Goal: Task Accomplishment & Management: Manage account settings

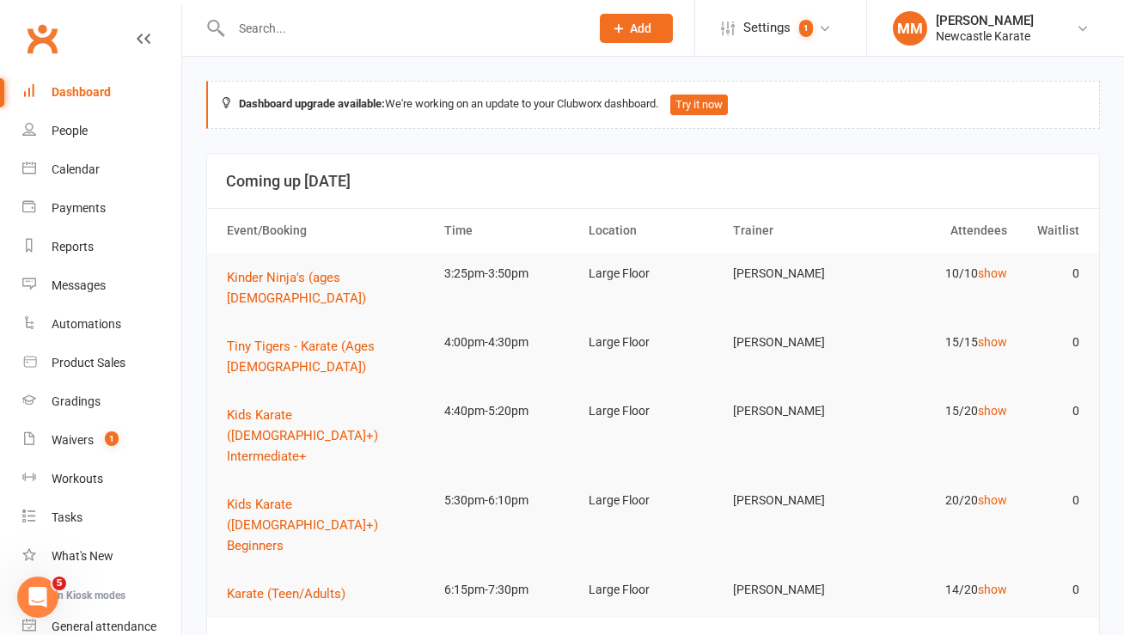
click at [279, 27] on input "text" at bounding box center [402, 28] width 352 height 24
paste input "[EMAIL_ADDRESS][DOMAIN_NAME]"
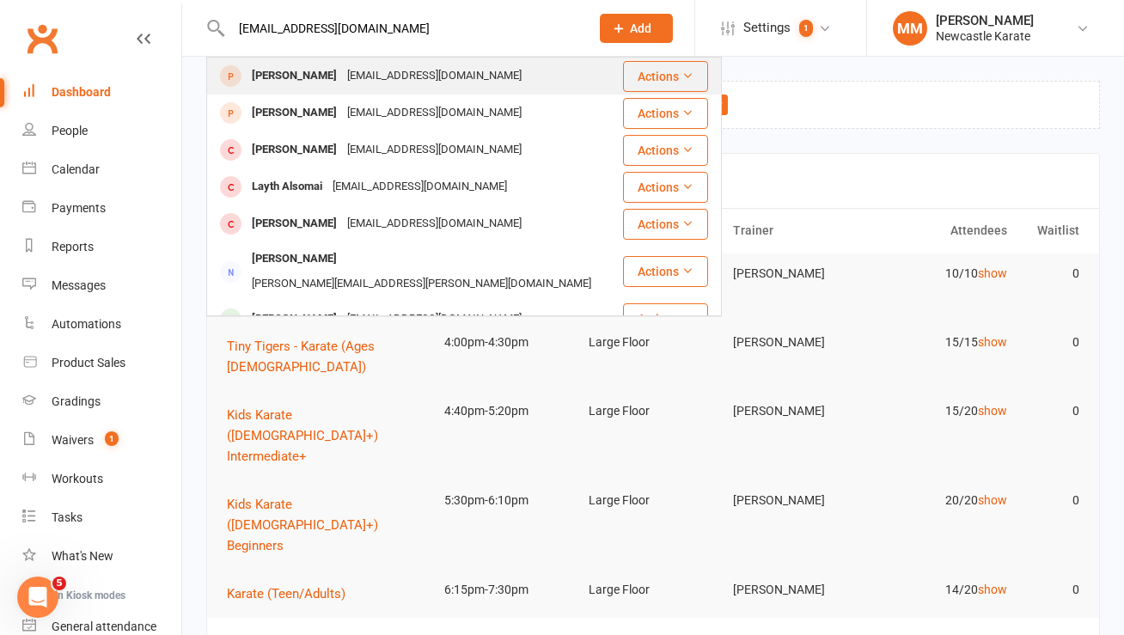
type input "[EMAIL_ADDRESS][DOMAIN_NAME]"
click at [359, 74] on div "[EMAIL_ADDRESS][DOMAIN_NAME]" at bounding box center [434, 76] width 185 height 25
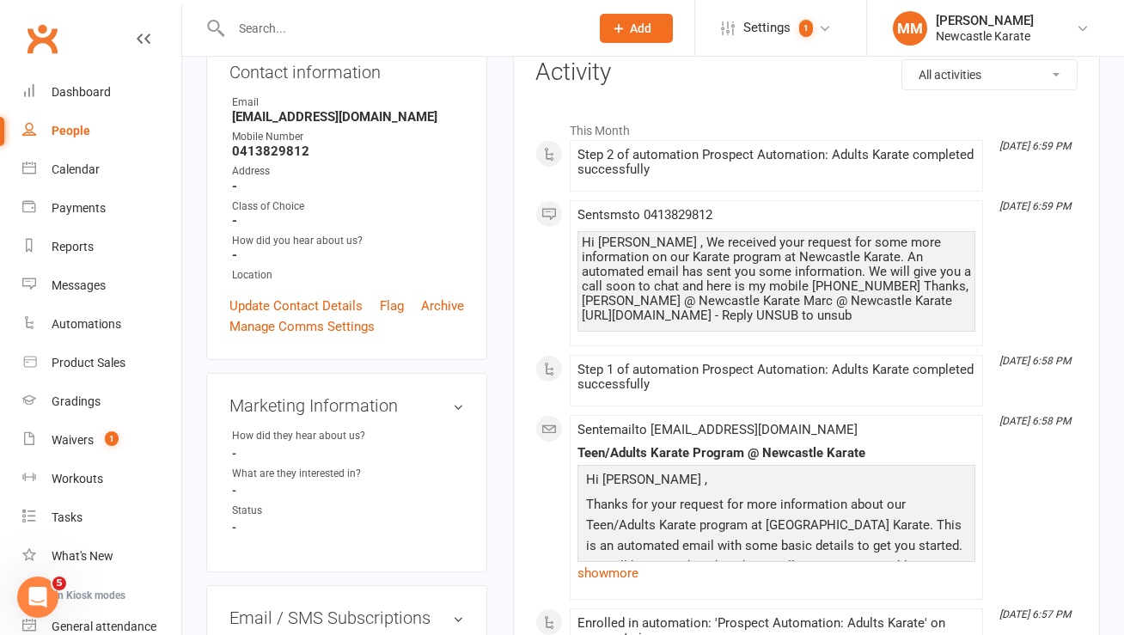
scroll to position [205, 0]
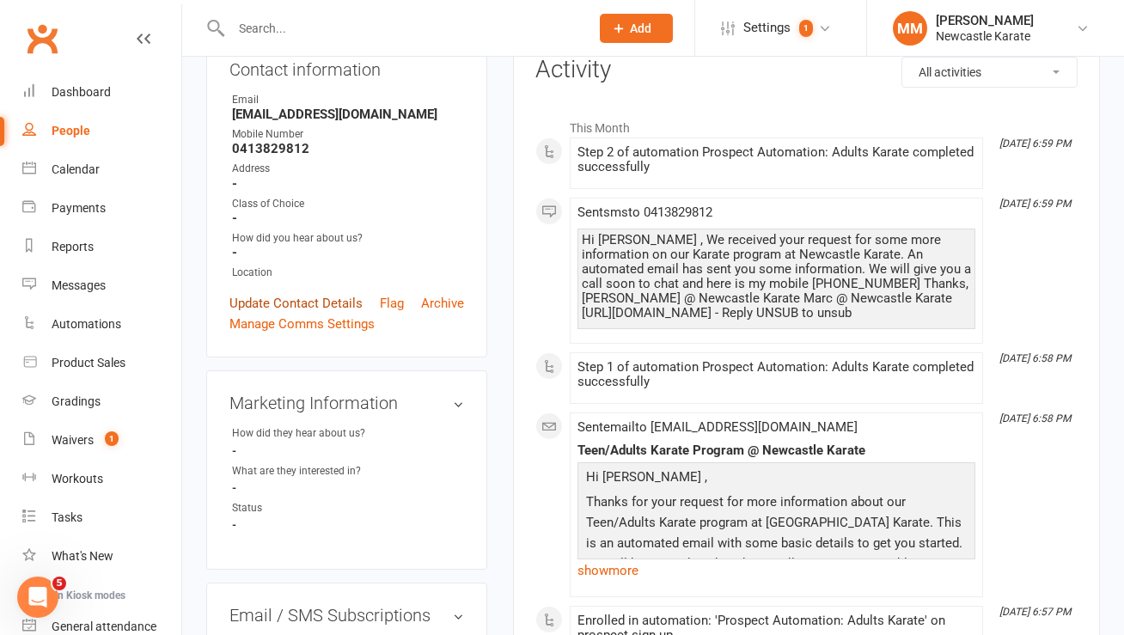
click at [241, 296] on link "Update Contact Details" at bounding box center [296, 303] width 133 height 21
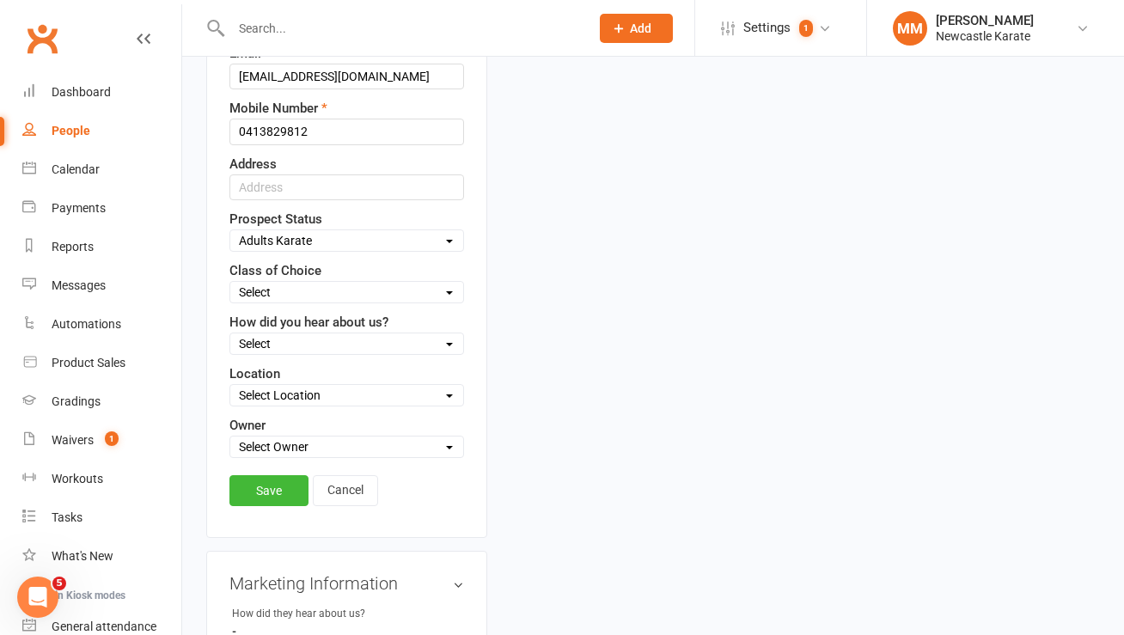
scroll to position [436, 0]
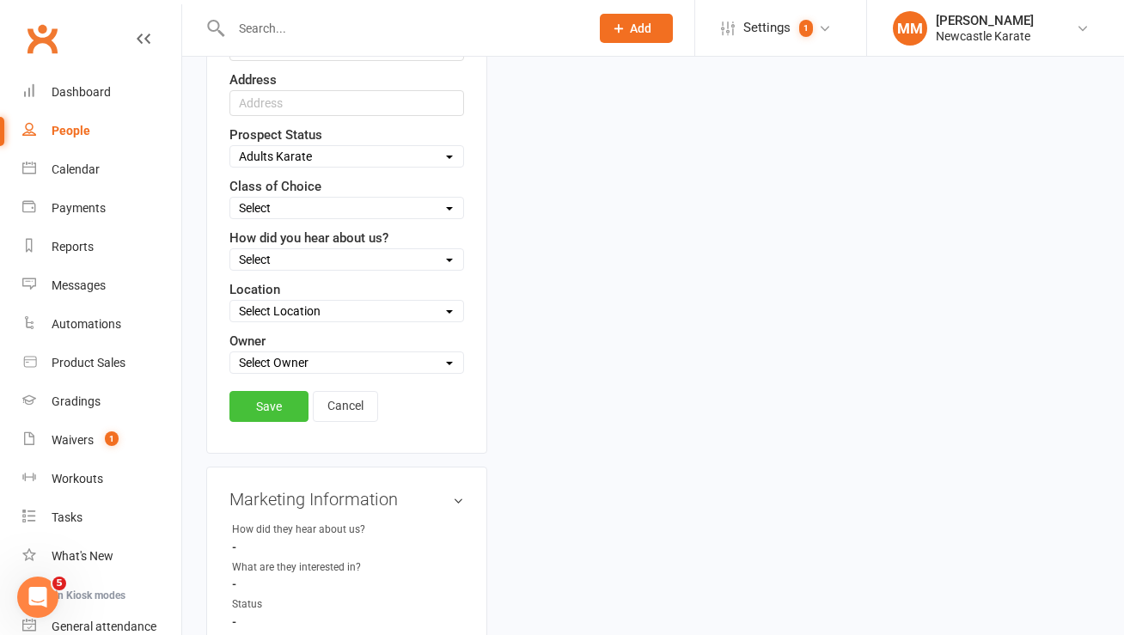
click at [254, 407] on link "Save" at bounding box center [269, 406] width 79 height 31
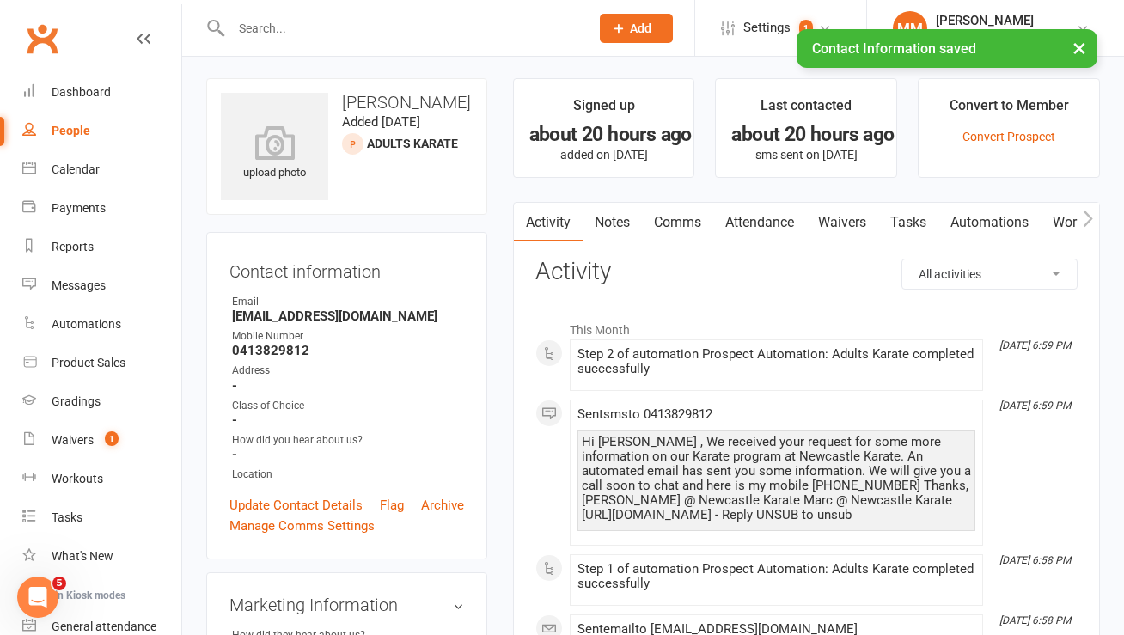
scroll to position [0, 0]
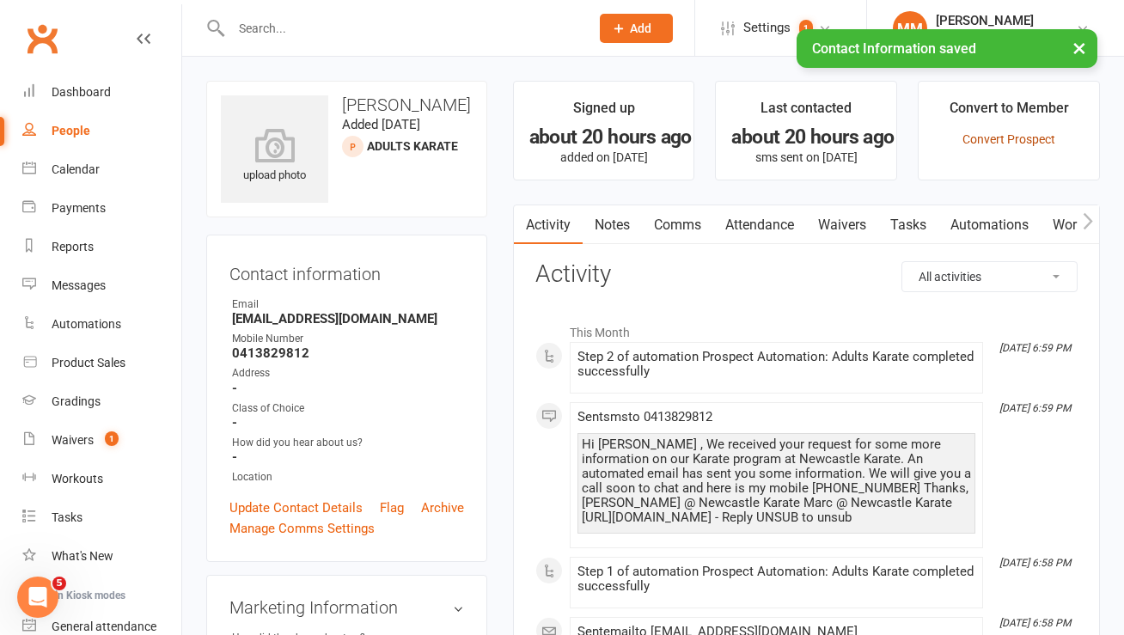
click at [1011, 140] on link "Convert Prospect" at bounding box center [1009, 139] width 93 height 14
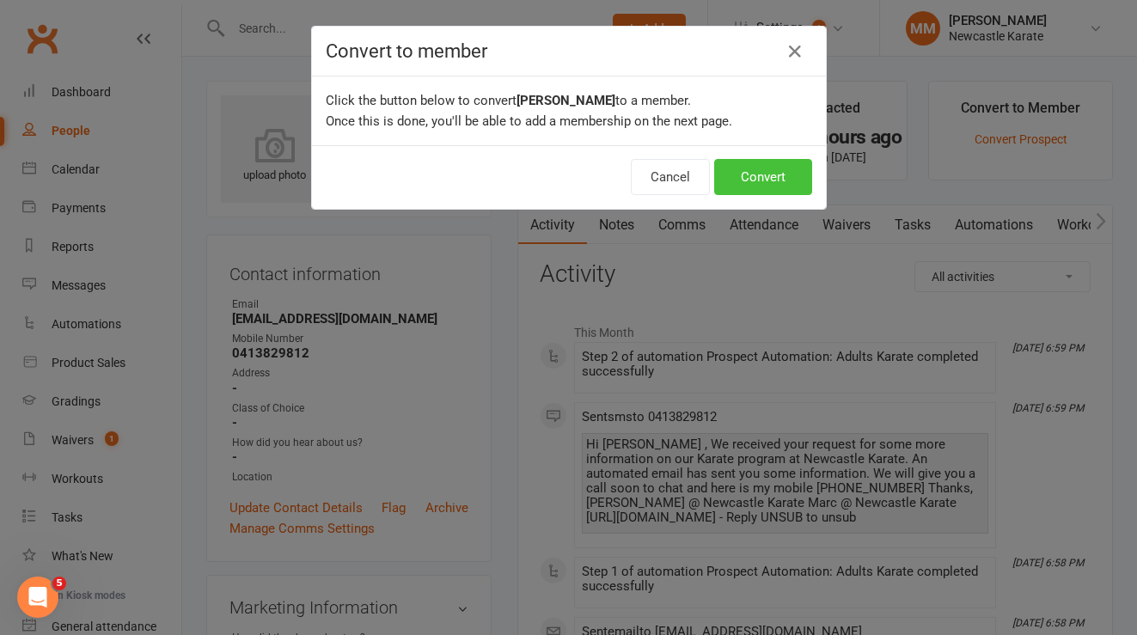
click at [772, 165] on button "Convert" at bounding box center [763, 177] width 98 height 36
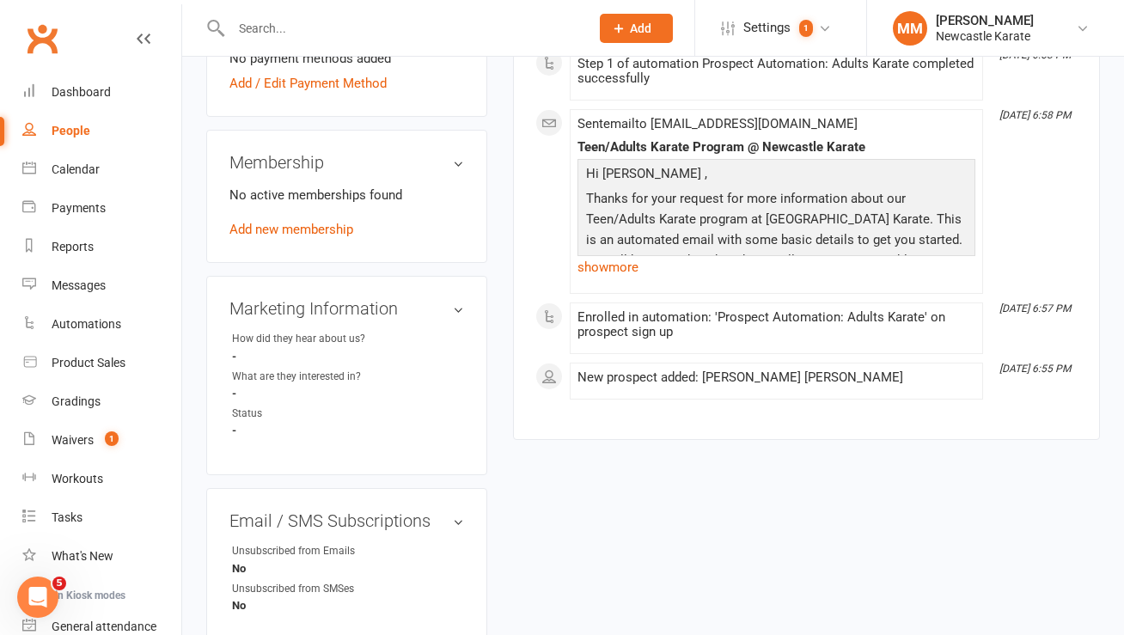
scroll to position [580, 0]
click at [290, 224] on link "Add new membership" at bounding box center [292, 230] width 124 height 15
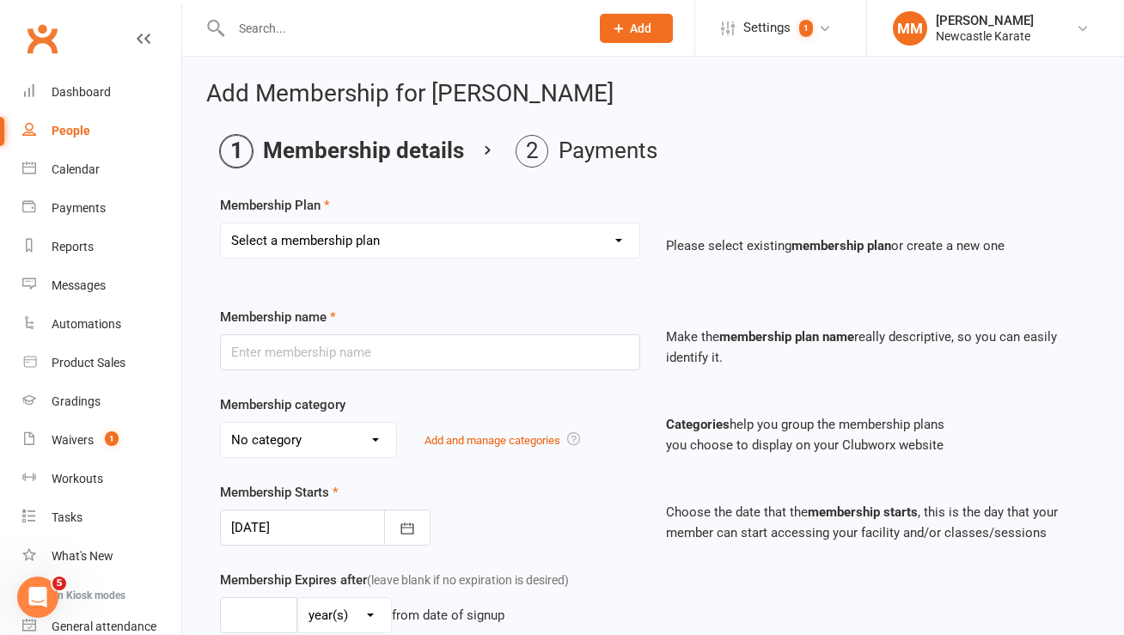
click at [383, 236] on select "Select a membership plan Create new Membership Plan INTRO Karate 2 weeks + Unif…" at bounding box center [430, 240] width 419 height 34
select select "18"
click at [221, 223] on select "Select a membership plan Create new Membership Plan INTRO Karate 2 weeks + Unif…" at bounding box center [430, 240] width 419 height 34
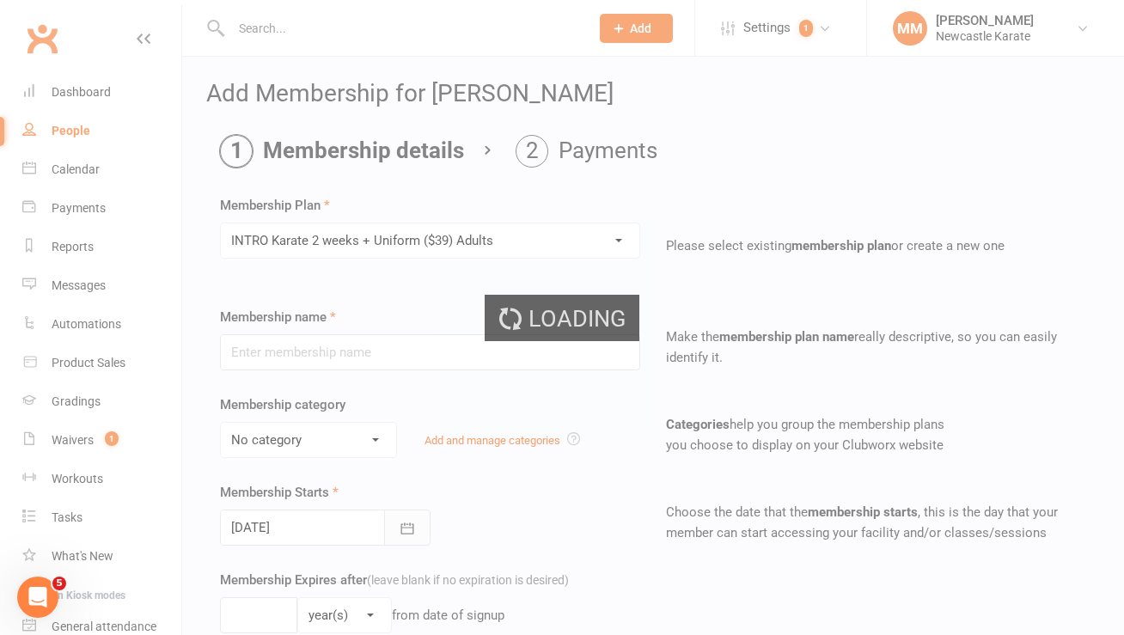
type input "INTRO Karate 2 weeks + Uniform ($39) Adults"
select select "4"
type input "3"
select select "1"
type input "2"
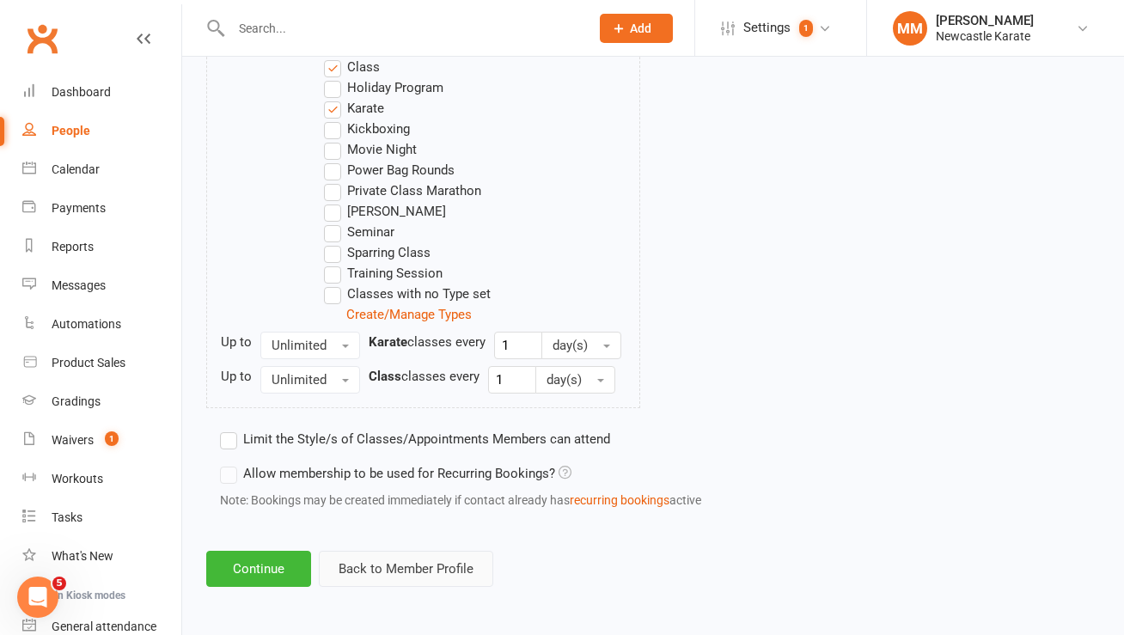
scroll to position [924, 0]
click at [261, 570] on button "Continue" at bounding box center [258, 568] width 105 height 36
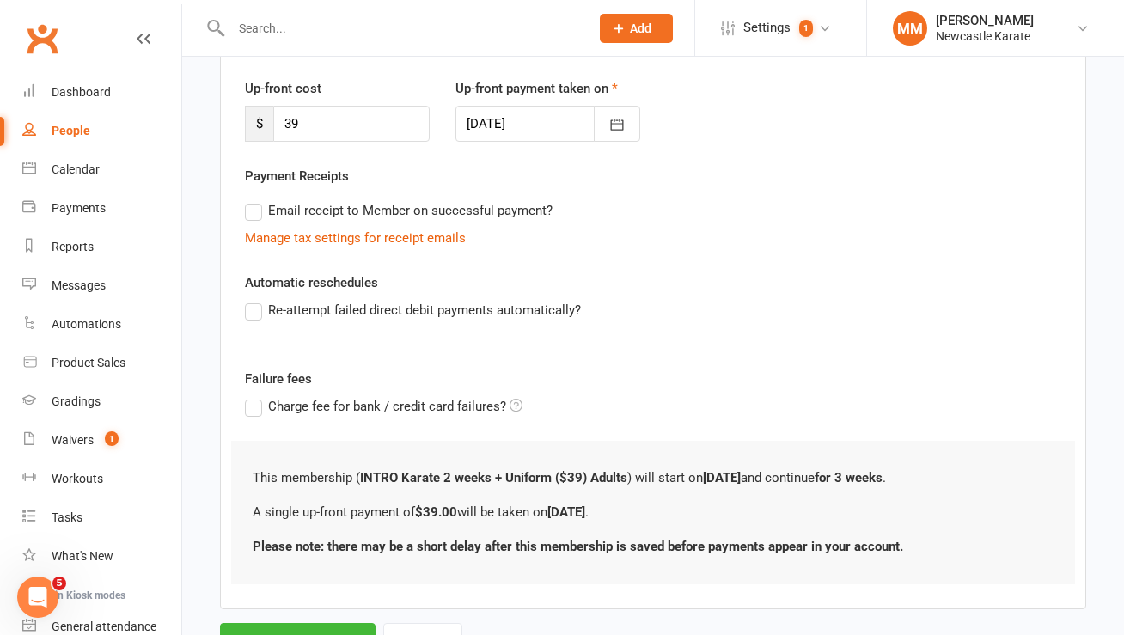
scroll to position [301, 0]
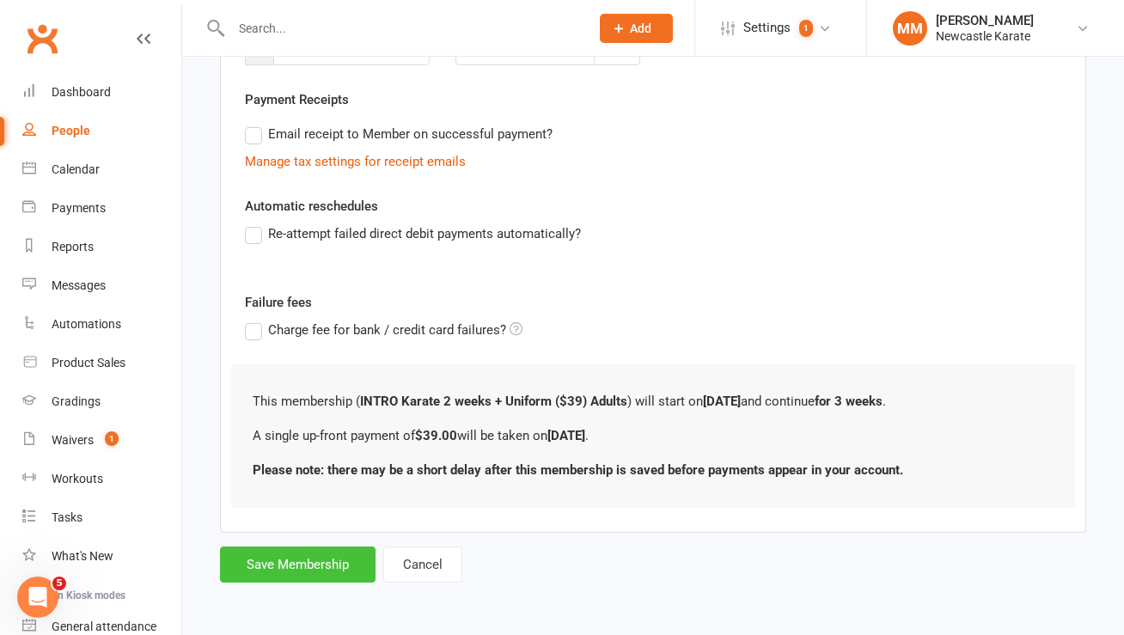
click at [263, 572] on button "Save Membership" at bounding box center [298, 565] width 156 height 36
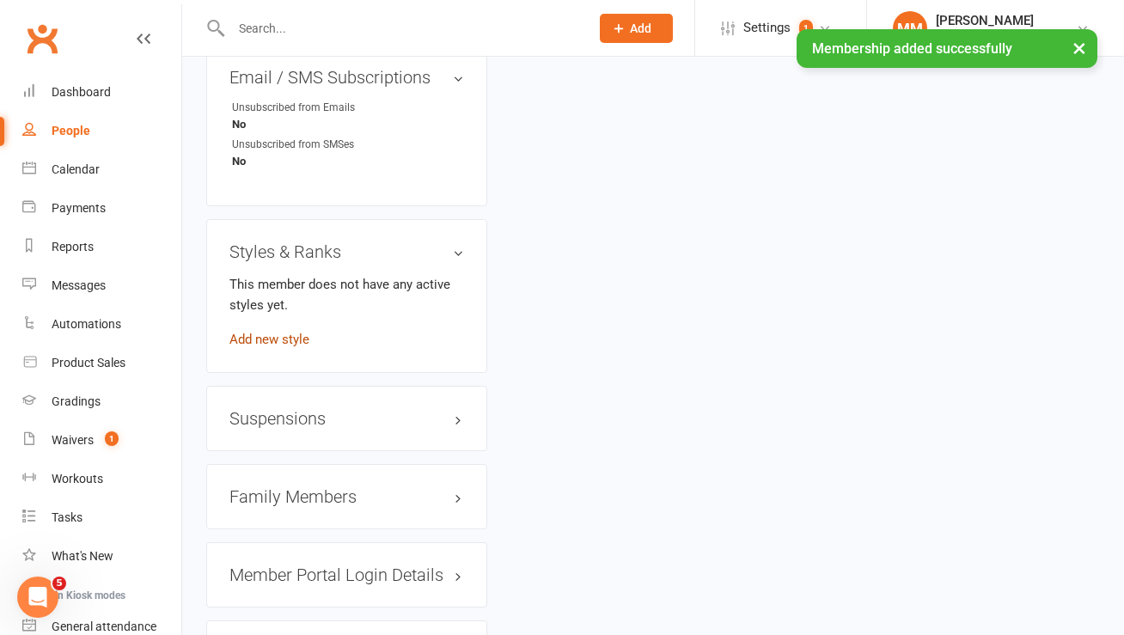
click at [285, 347] on link "Add new style" at bounding box center [270, 339] width 80 height 15
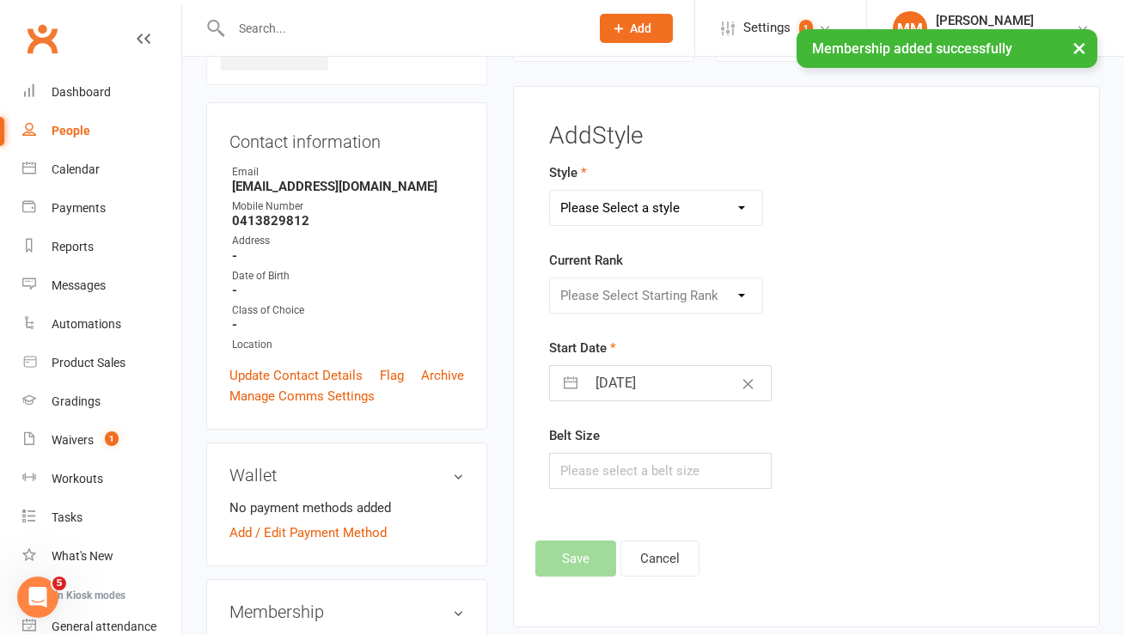
scroll to position [132, 0]
click at [653, 197] on select "Please Select a style BJJ - Adults Karate Kickboxing Ladies Kickboxing Leadersh…" at bounding box center [656, 209] width 213 height 34
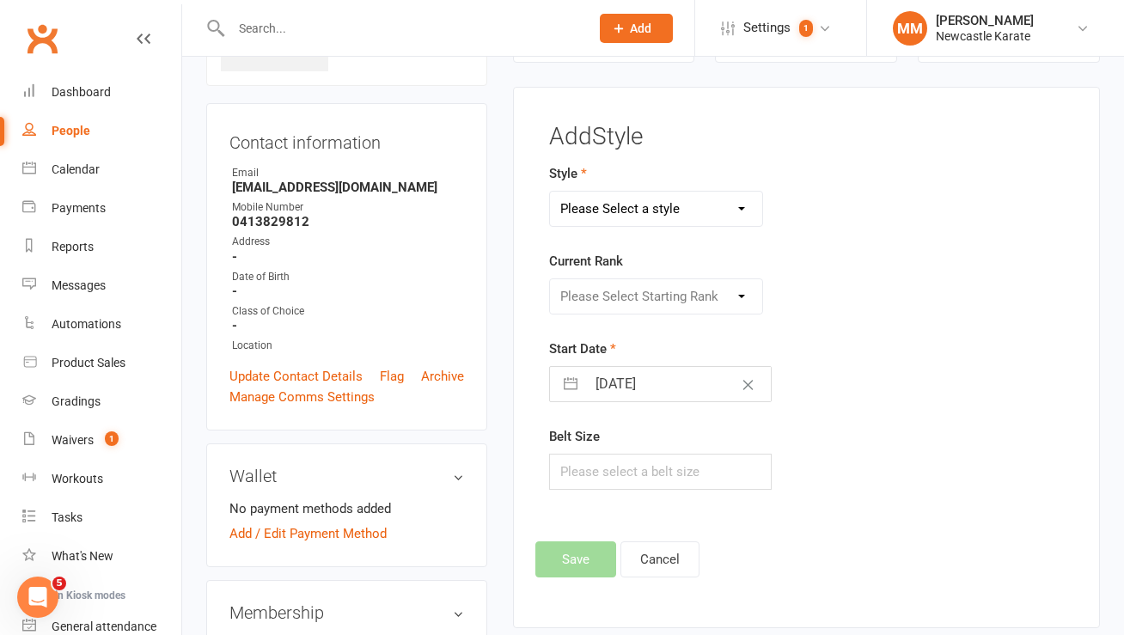
select select "33"
click at [550, 192] on select "Please Select a style BJJ - Adults Karate Kickboxing Ladies Kickboxing Leadersh…" at bounding box center [656, 209] width 213 height 34
click at [683, 303] on select "Please Select Starting Rank Select White belt below 10th Kyu - White Belt 9th K…" at bounding box center [656, 296] width 213 height 34
select select "361"
click at [550, 279] on select "Please Select Starting Rank Select White belt below 10th Kyu - White Belt 9th K…" at bounding box center [656, 296] width 213 height 34
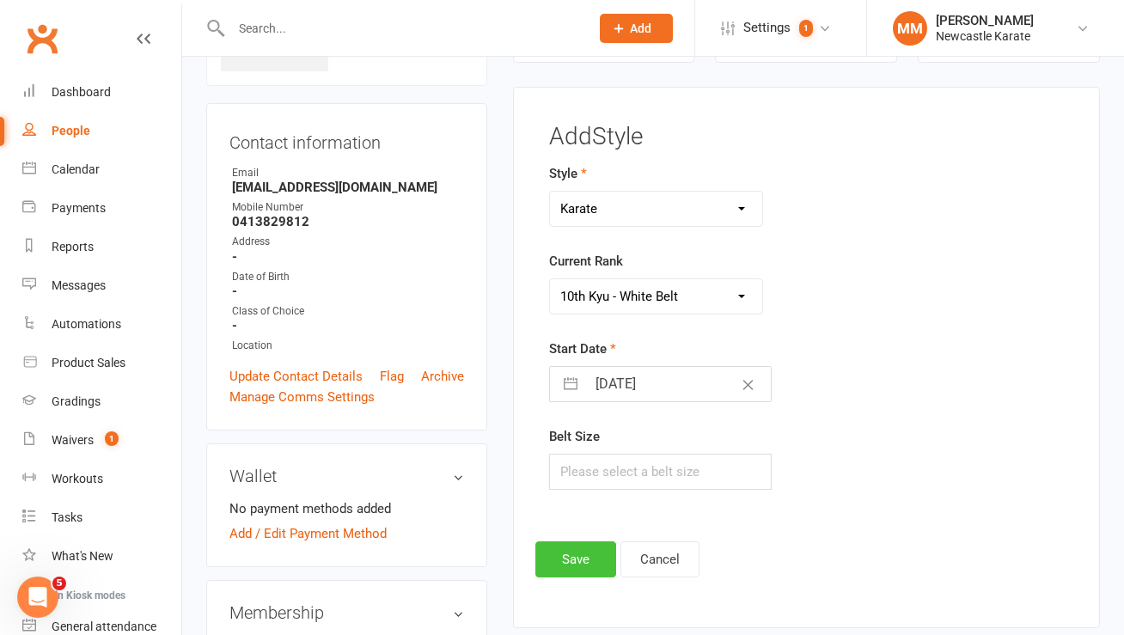
click at [560, 556] on button "Save" at bounding box center [576, 560] width 81 height 36
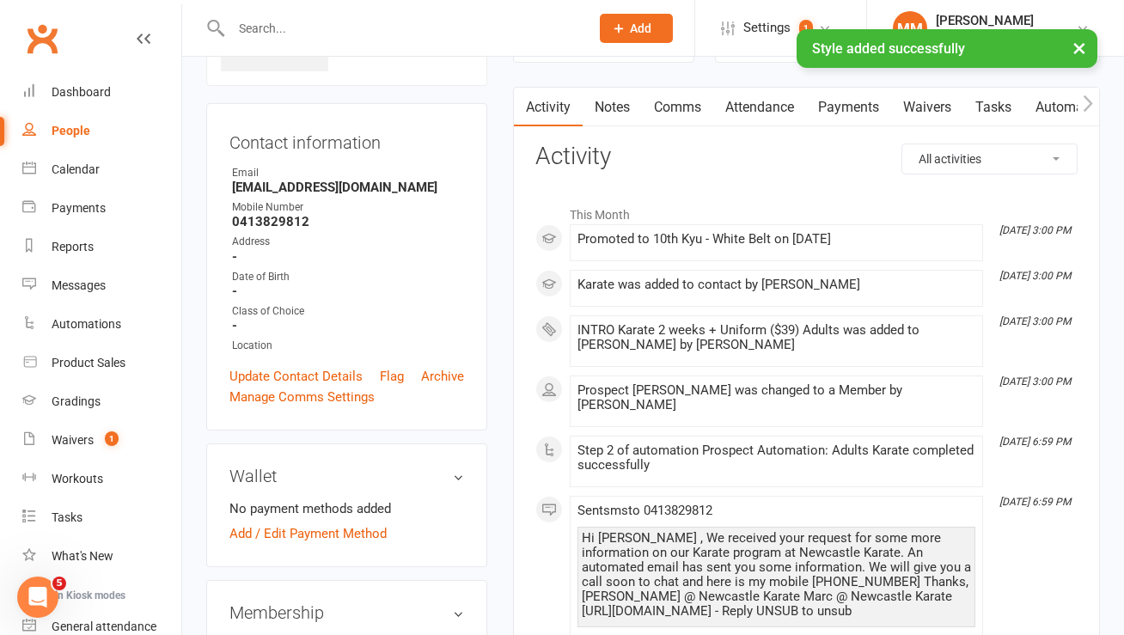
click at [833, 109] on link "Payments" at bounding box center [848, 108] width 85 height 40
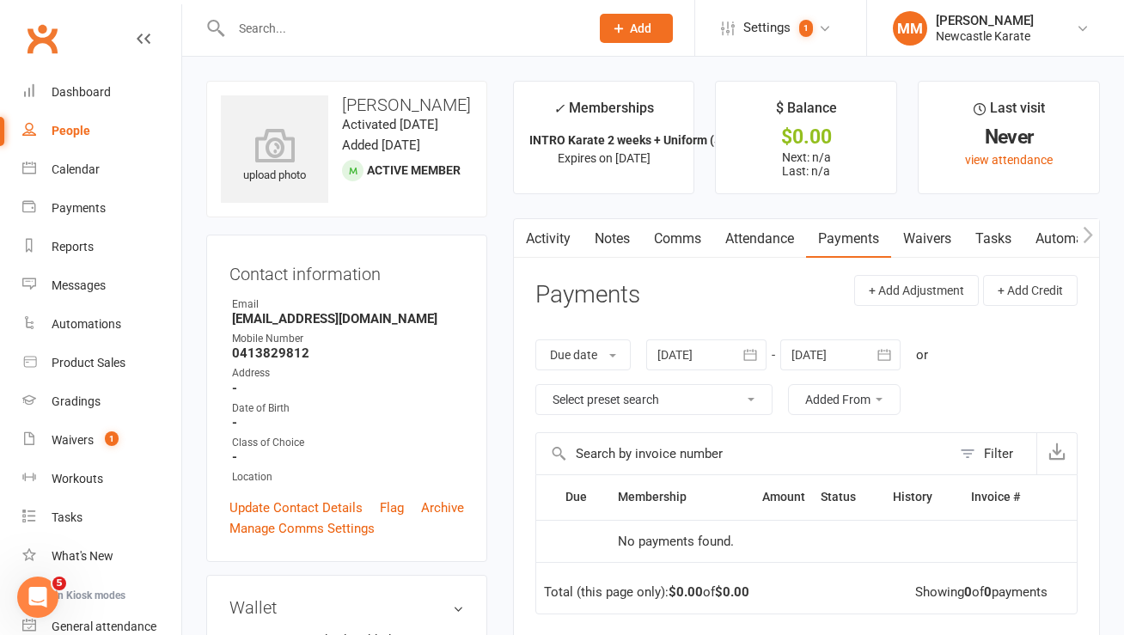
click at [665, 230] on link "Comms" at bounding box center [677, 239] width 71 height 40
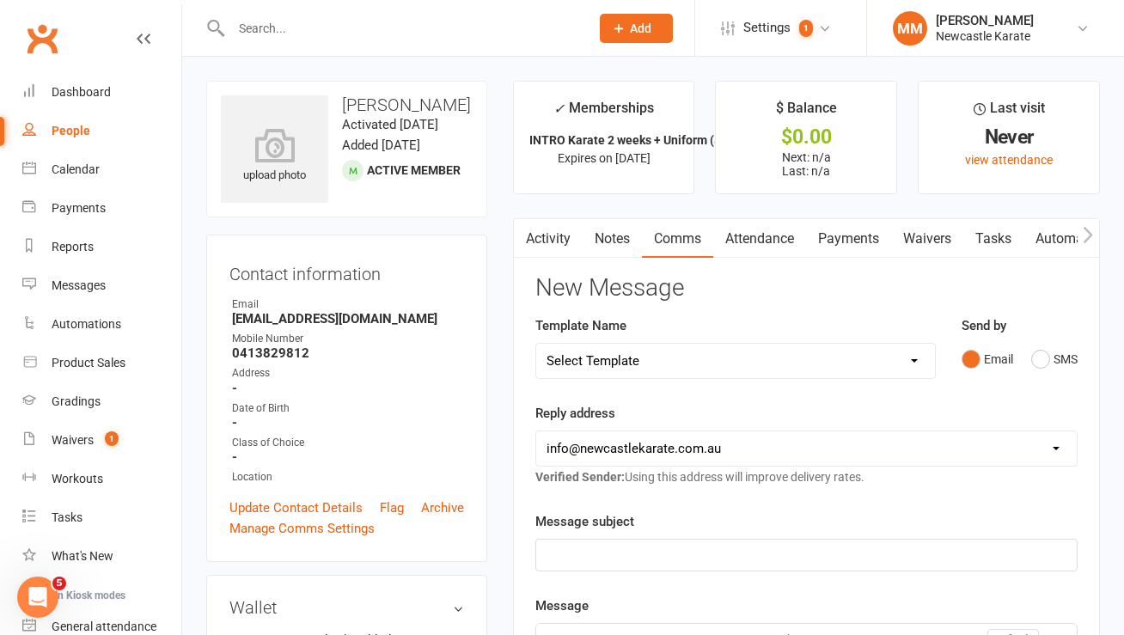
click at [695, 357] on select "Select Template [SMS] SMS 2 for 1 $39 [Email] An Enquiry - Juniors [Email] An E…" at bounding box center [735, 361] width 399 height 34
select select "36"
click at [536, 344] on select "Select Template [SMS] SMS 2 for 1 $39 [Email] An Enquiry - Juniors [Email] An E…" at bounding box center [735, 361] width 399 height 34
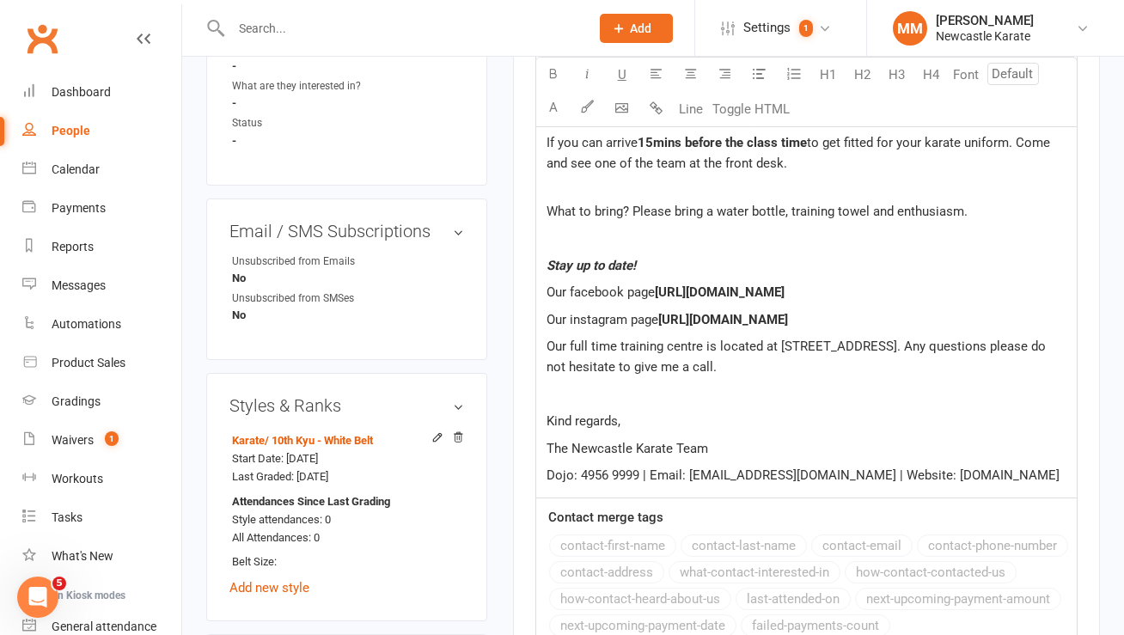
scroll to position [1442, 0]
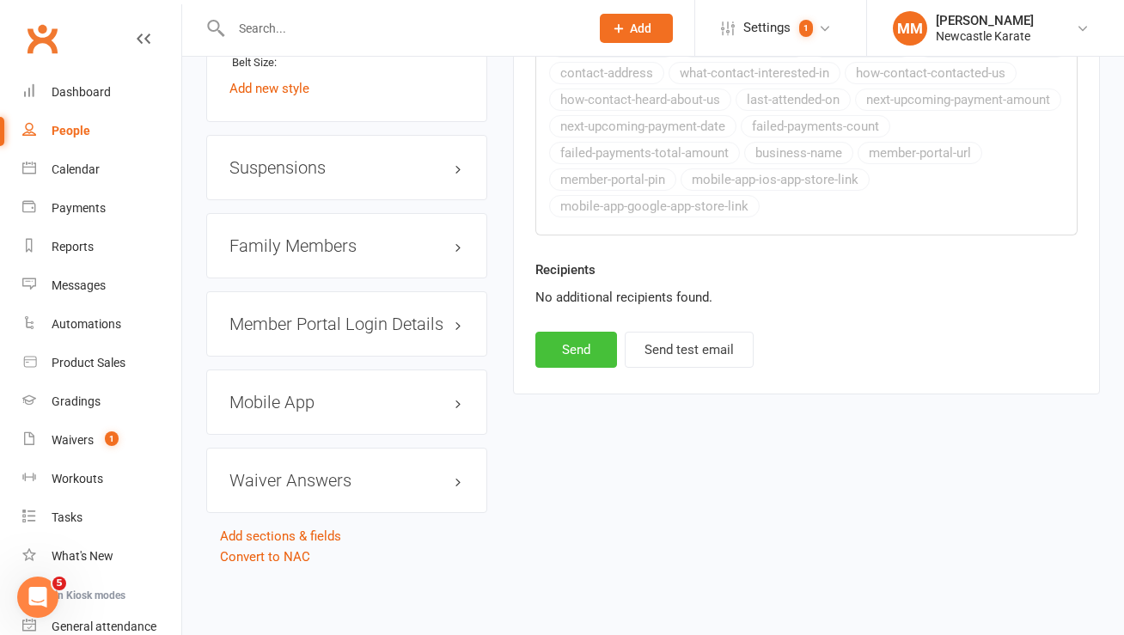
click at [591, 332] on button "Send" at bounding box center [577, 350] width 82 height 36
select select
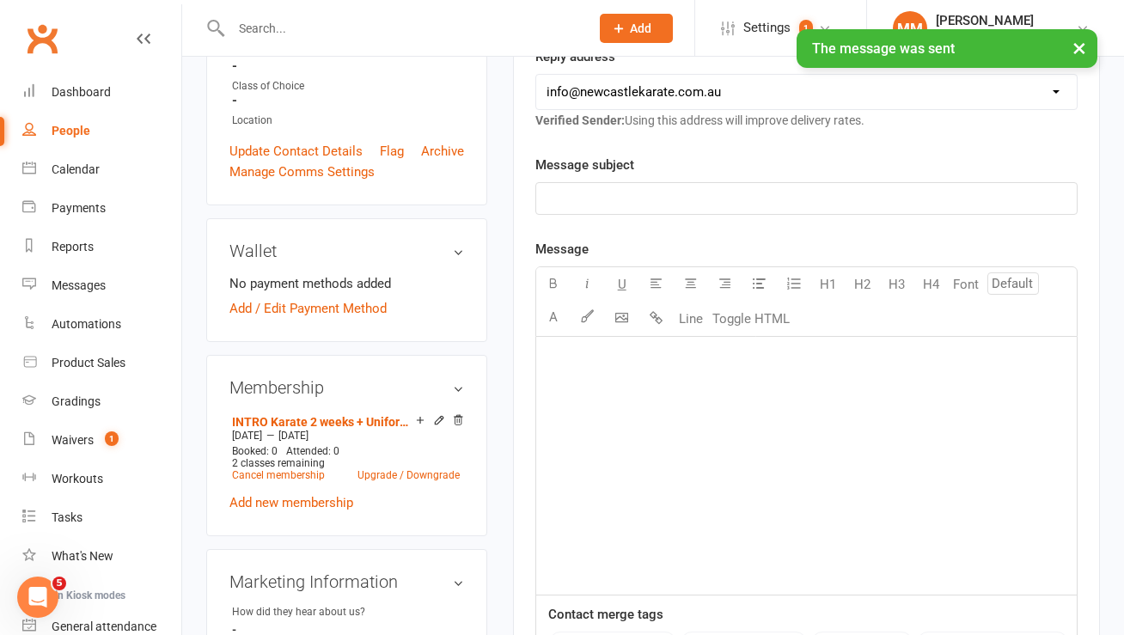
scroll to position [0, 0]
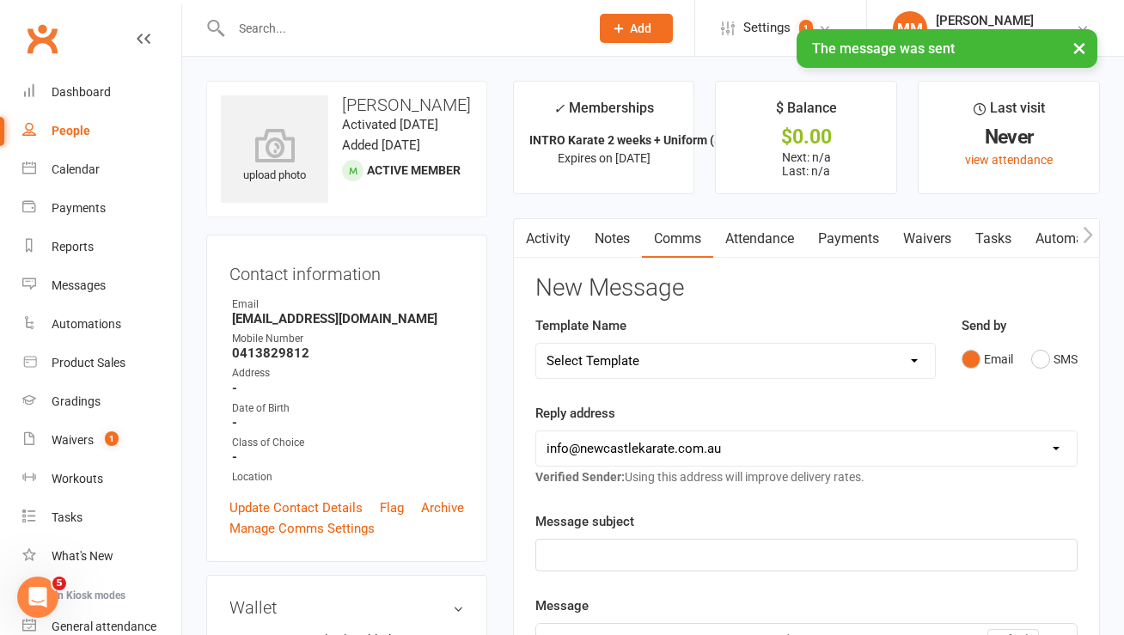
click at [830, 235] on link "Payments" at bounding box center [848, 239] width 85 height 40
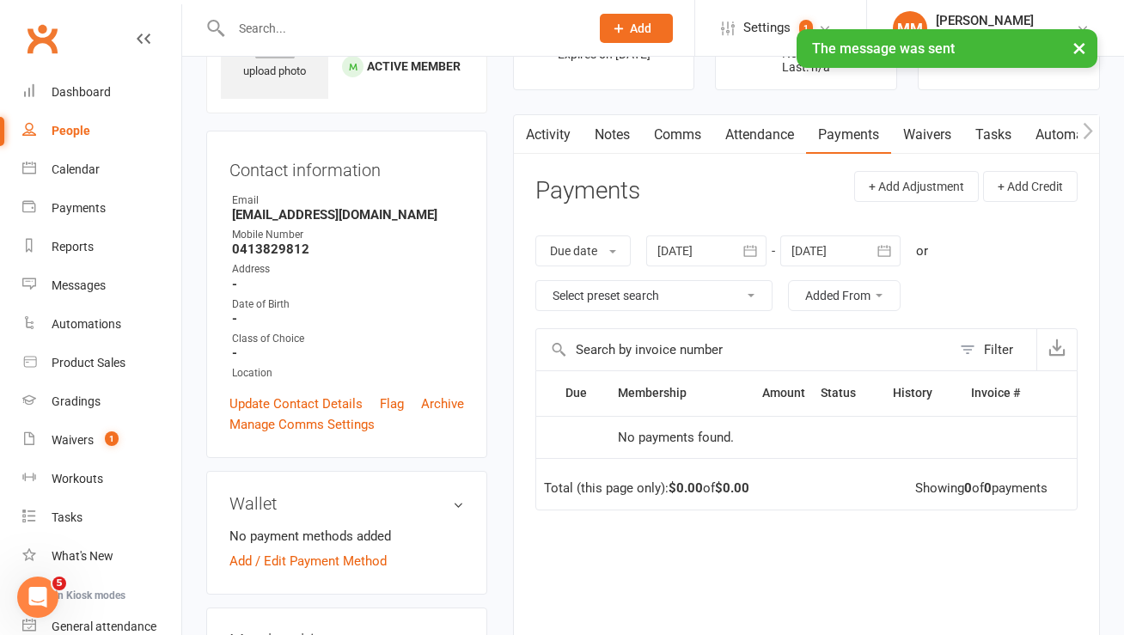
scroll to position [232, 0]
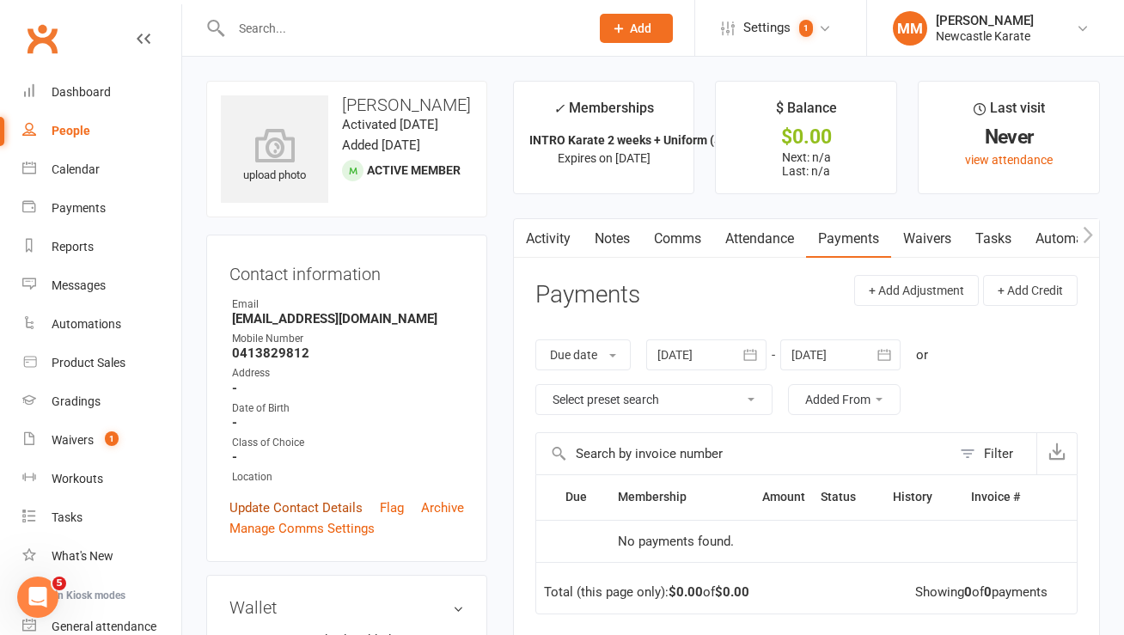
click at [247, 518] on link "Update Contact Details" at bounding box center [296, 508] width 133 height 21
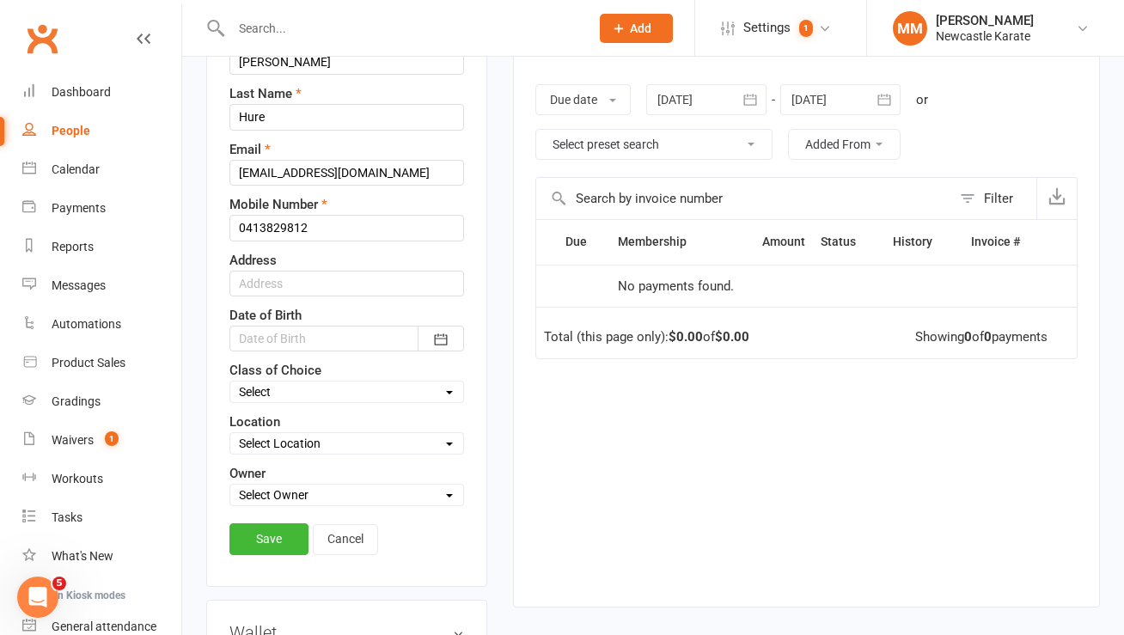
scroll to position [285, 0]
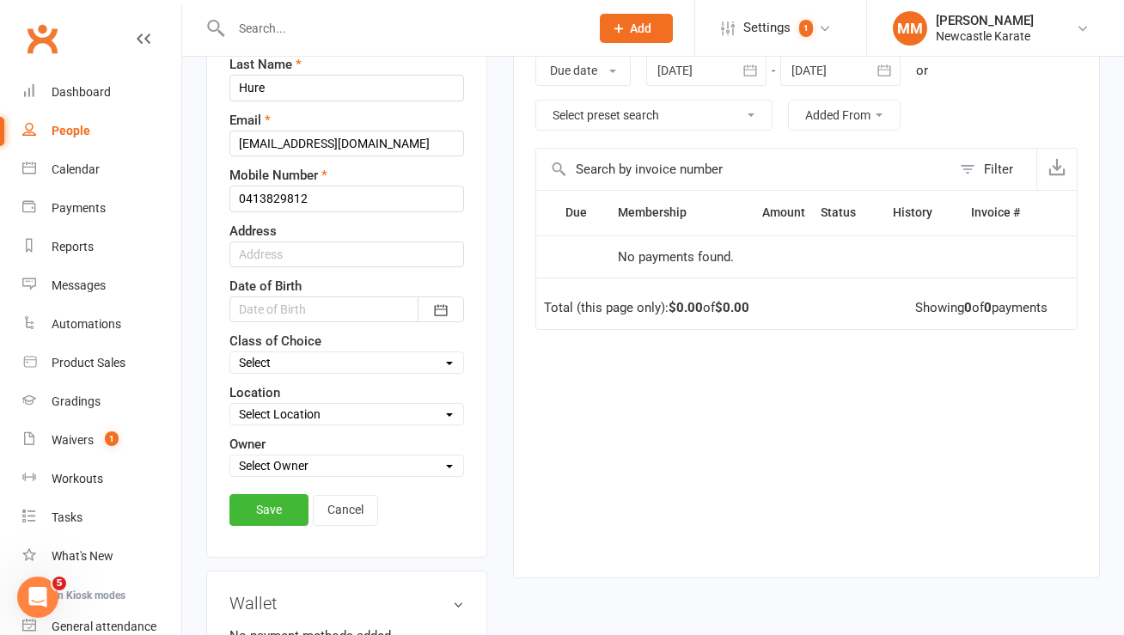
click at [291, 372] on select "Select Kinder Ninja 4-5 yo Tiny Tigers Karate 5-7yo Juniors Karate 7-12yo Teen/…" at bounding box center [346, 362] width 233 height 19
select select "Teen/Adults Karate"
click at [230, 372] on select "Select Kinder Ninja 4-5 yo Tiny Tigers Karate 5-7yo Juniors Karate 7-12yo Teen/…" at bounding box center [346, 362] width 233 height 19
click at [267, 523] on link "Save" at bounding box center [269, 509] width 79 height 31
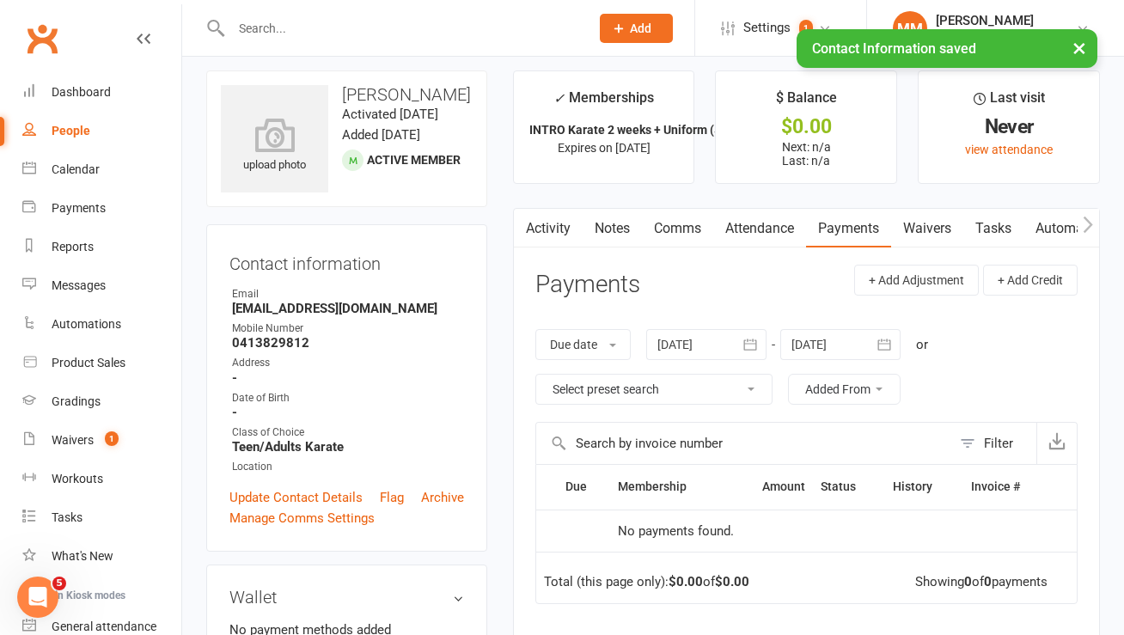
scroll to position [0, 0]
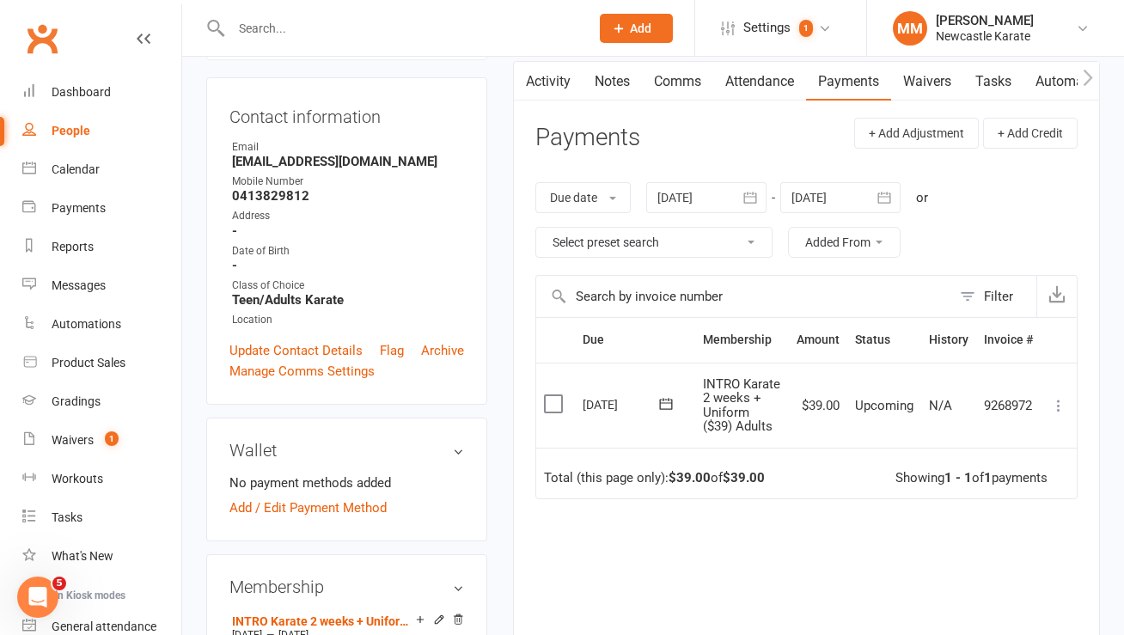
scroll to position [159, 0]
click at [1062, 395] on icon at bounding box center [1058, 403] width 17 height 17
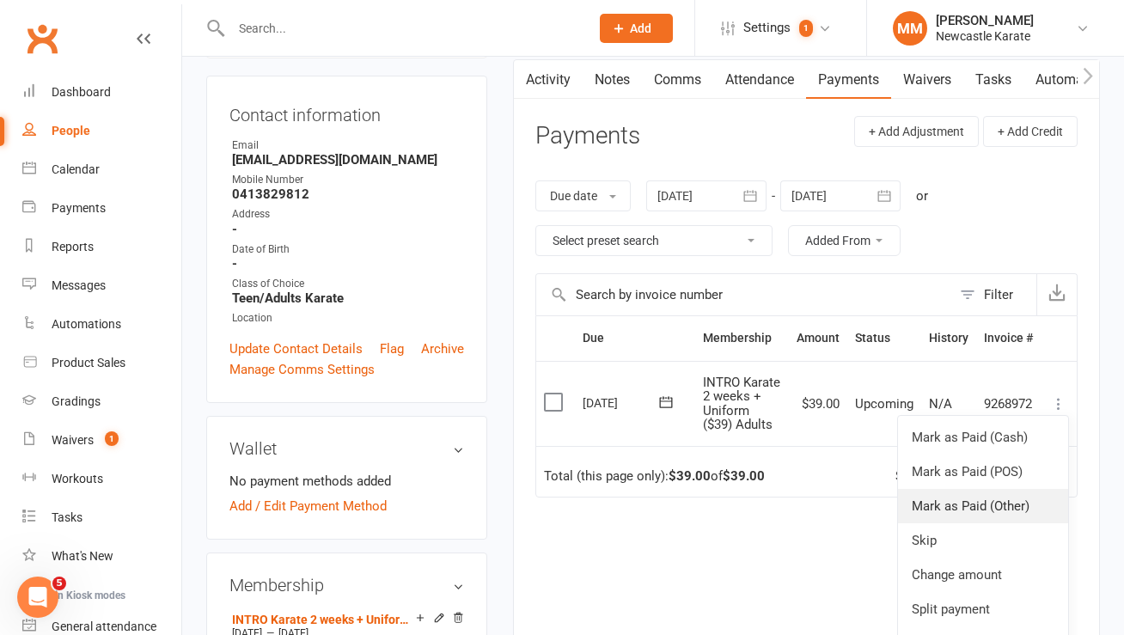
click at [1024, 509] on link "Mark as Paid (Other)" at bounding box center [983, 506] width 170 height 34
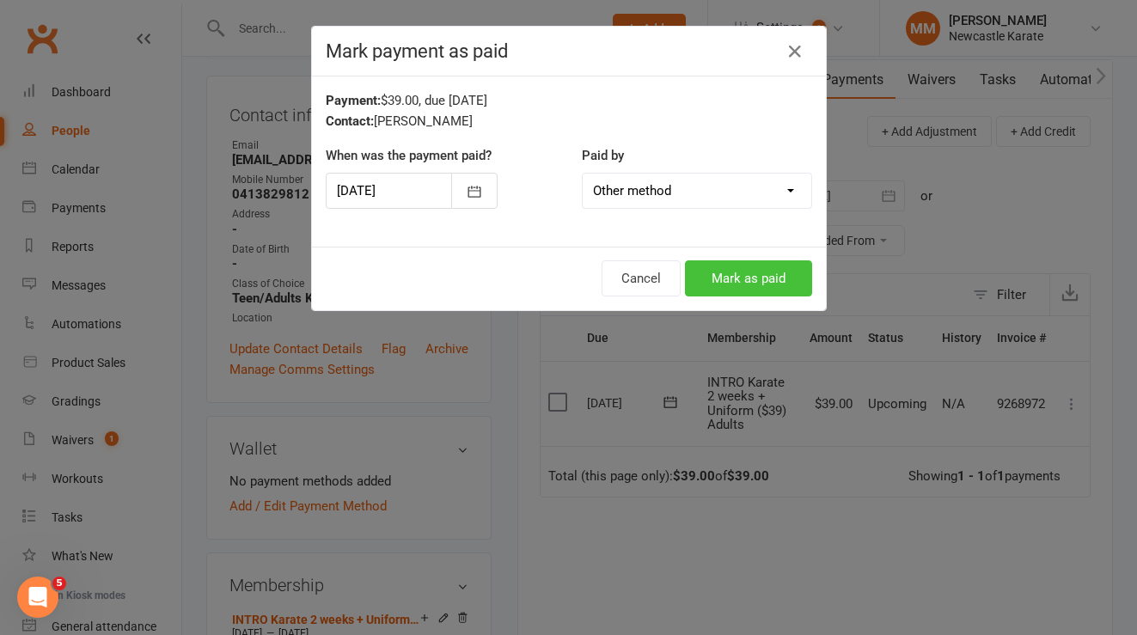
click at [744, 275] on button "Mark as paid" at bounding box center [748, 278] width 127 height 36
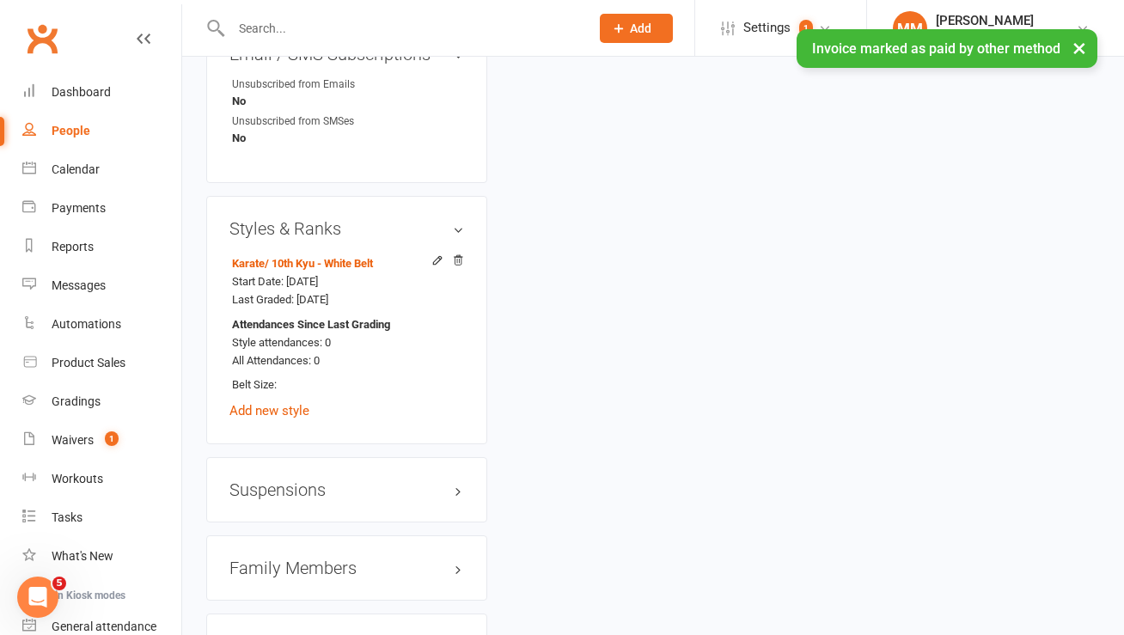
scroll to position [1132, 0]
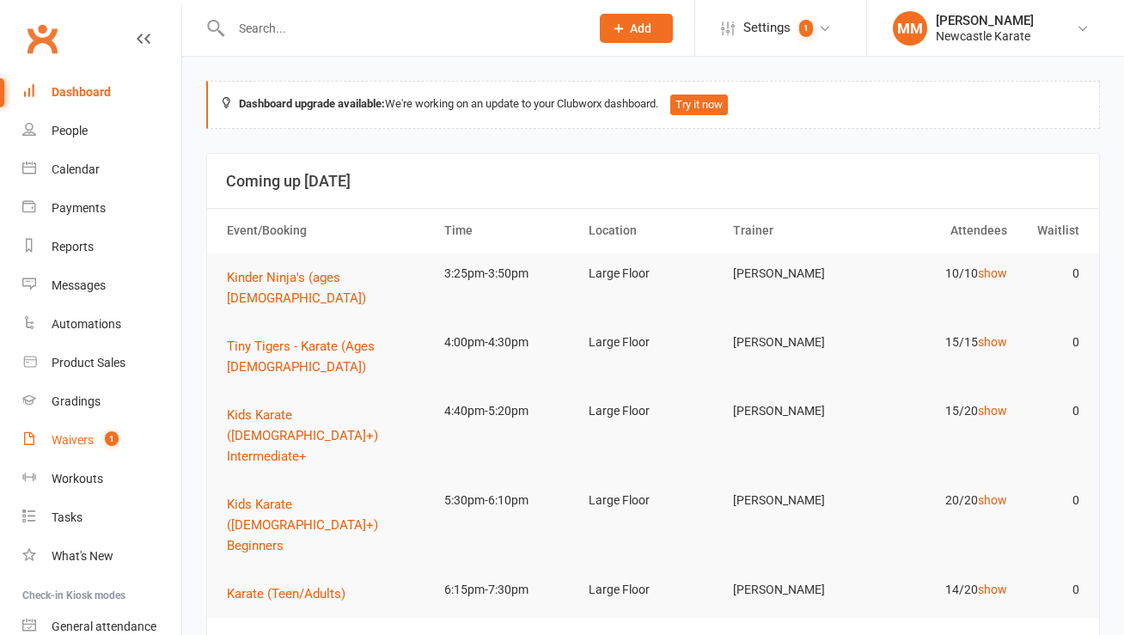
click at [71, 438] on div "Waivers" at bounding box center [73, 440] width 42 height 14
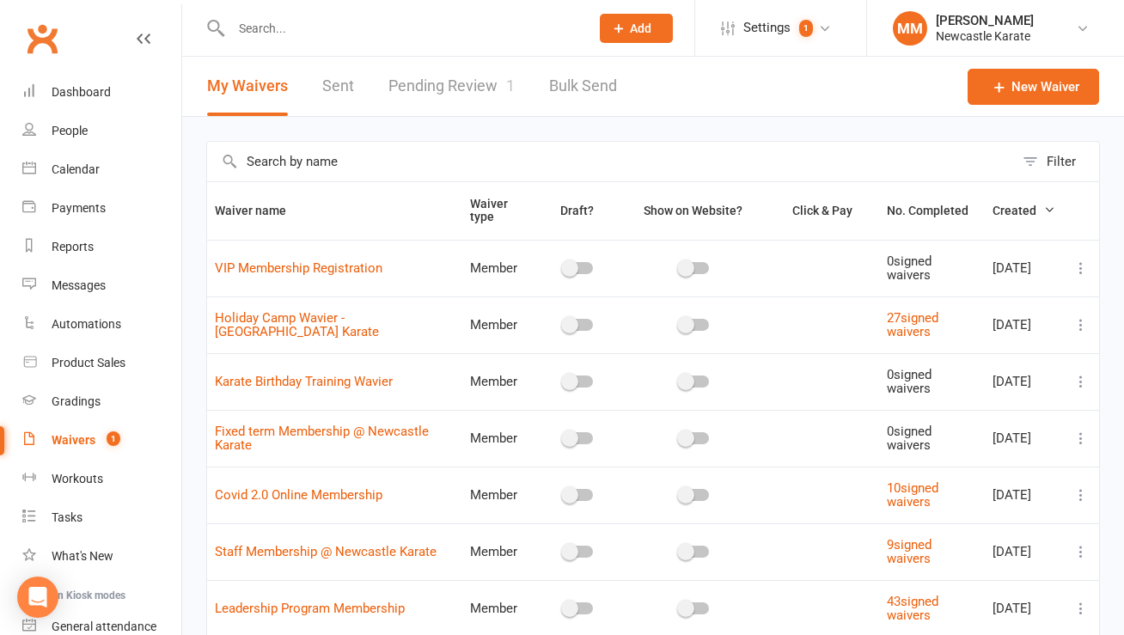
click at [495, 82] on link "Pending Review 1" at bounding box center [452, 86] width 126 height 59
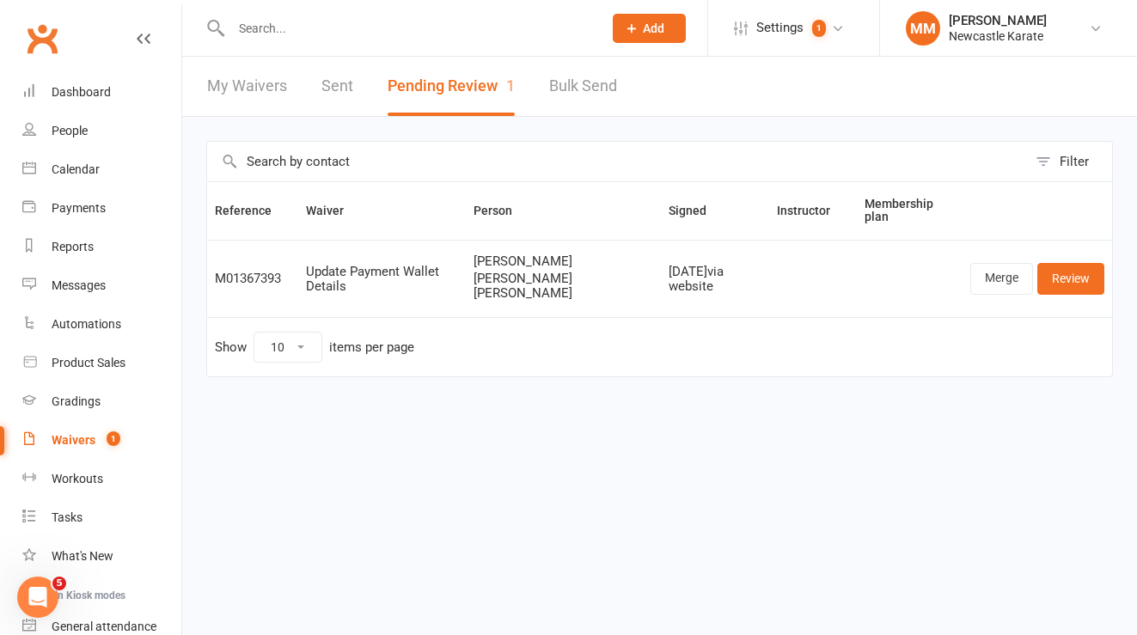
click at [40, 38] on link "Clubworx" at bounding box center [42, 38] width 43 height 43
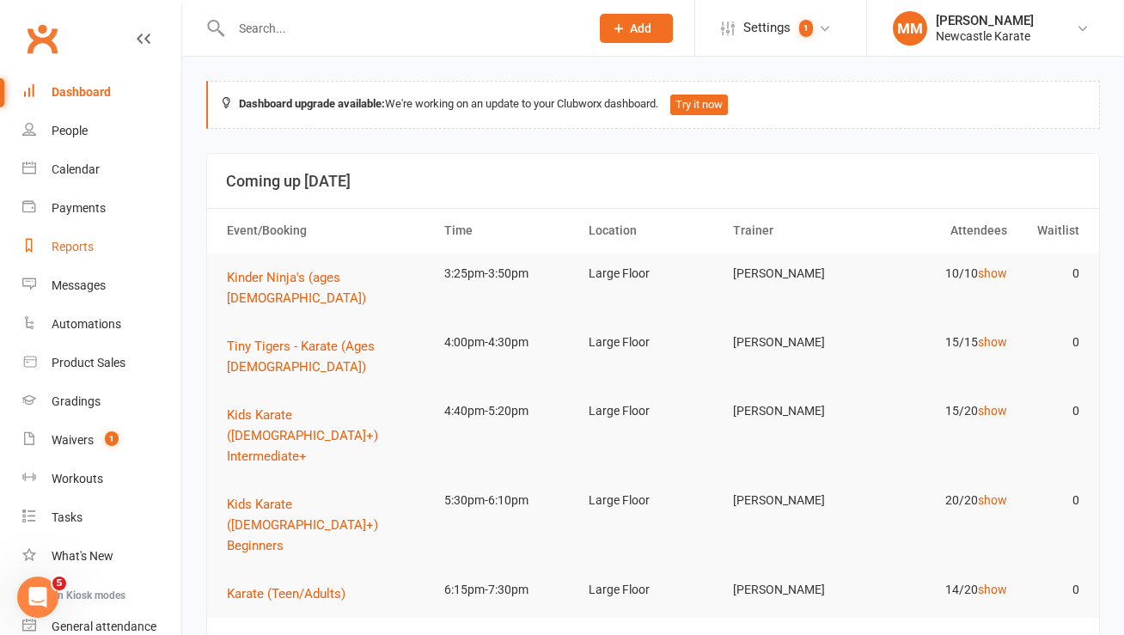
click at [74, 248] on div "Reports" at bounding box center [73, 247] width 42 height 14
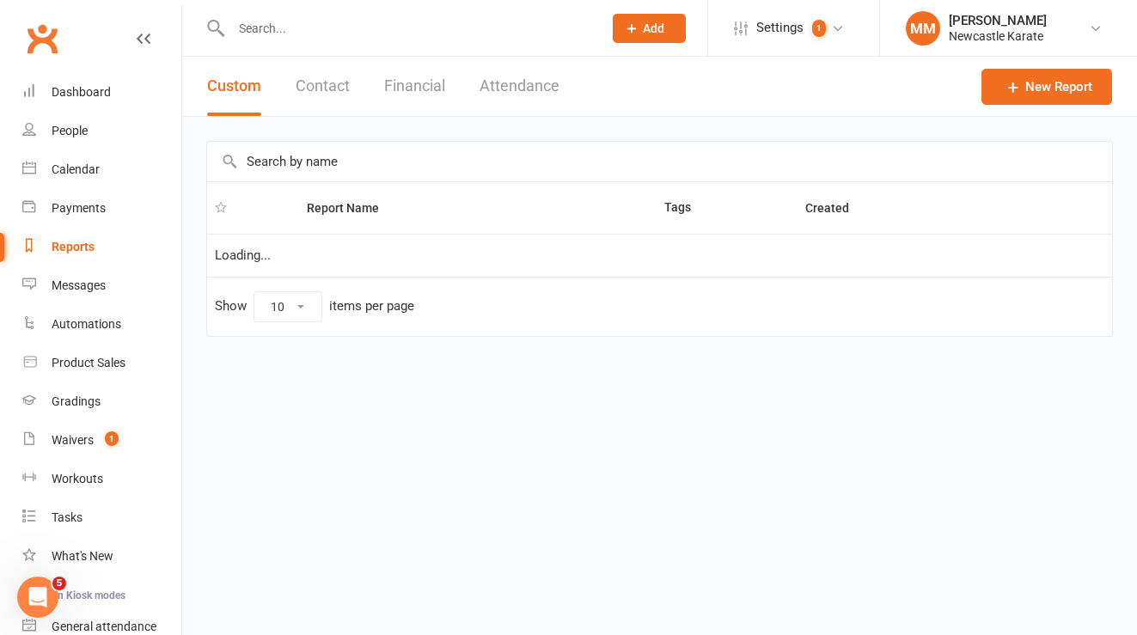
select select "100"
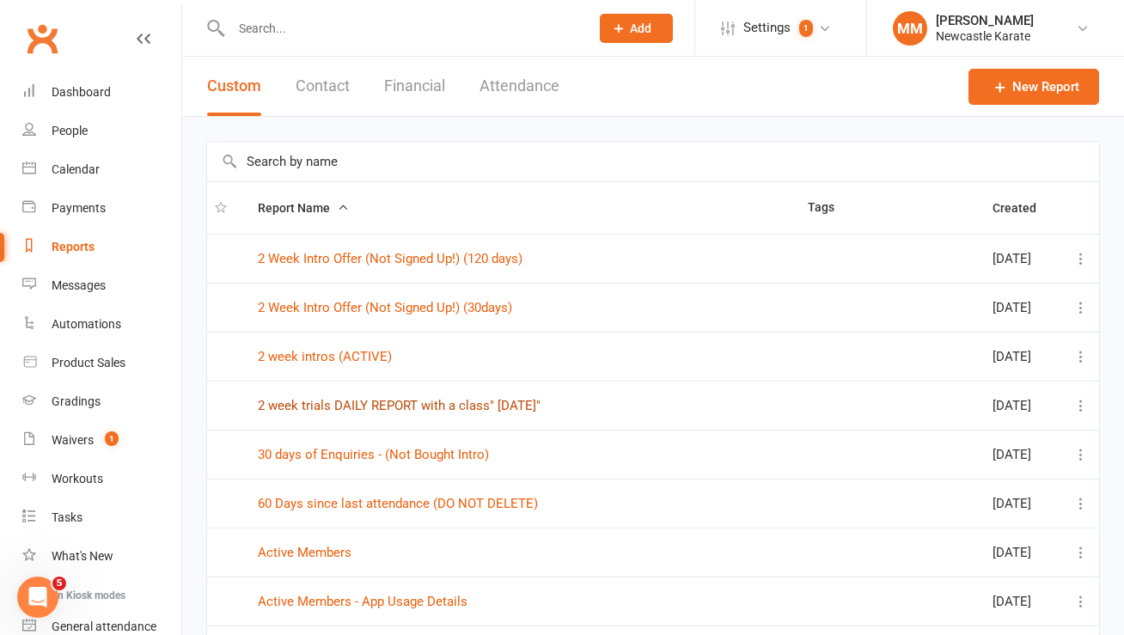
click at [481, 409] on link "2 week trials DAILY REPORT with a class" Today"" at bounding box center [399, 405] width 283 height 15
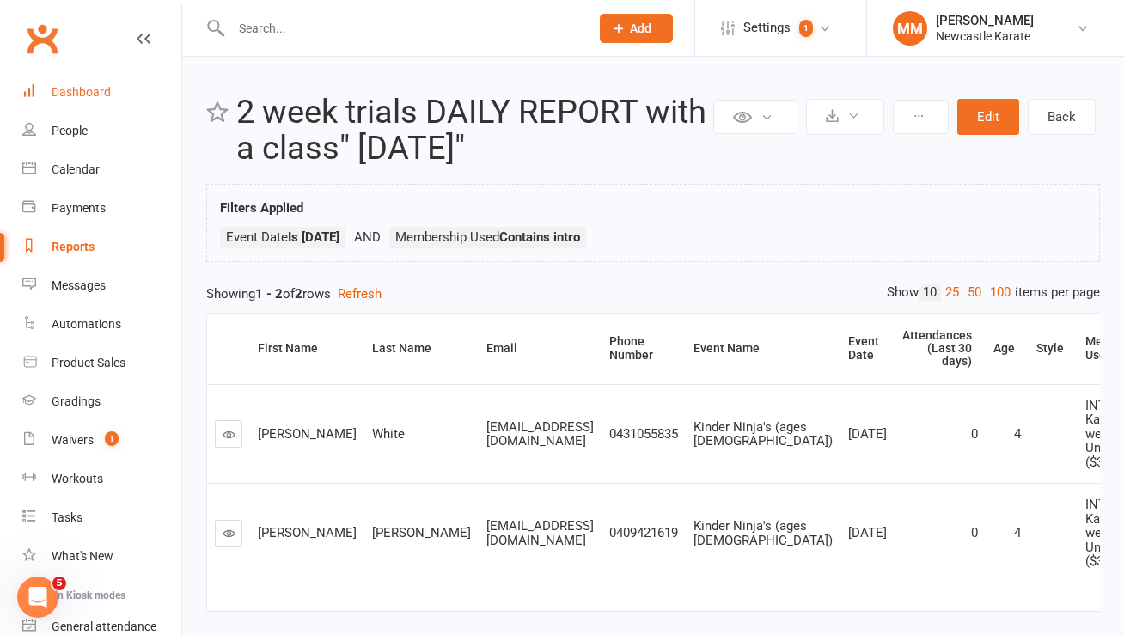
click at [84, 95] on div "Dashboard" at bounding box center [81, 92] width 59 height 14
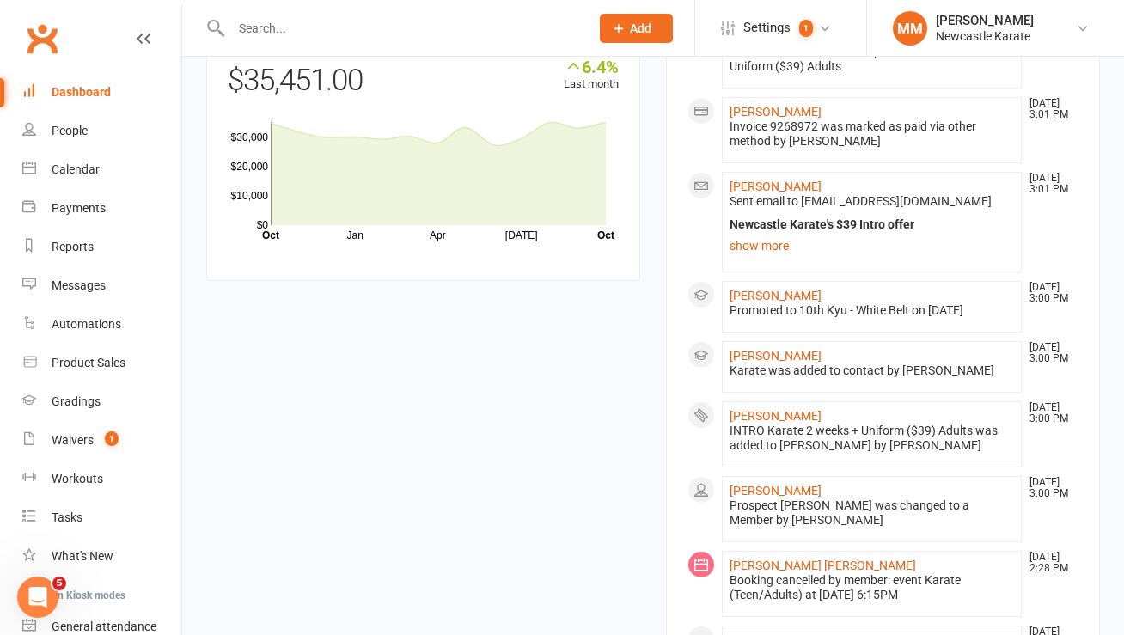
scroll to position [1783, 0]
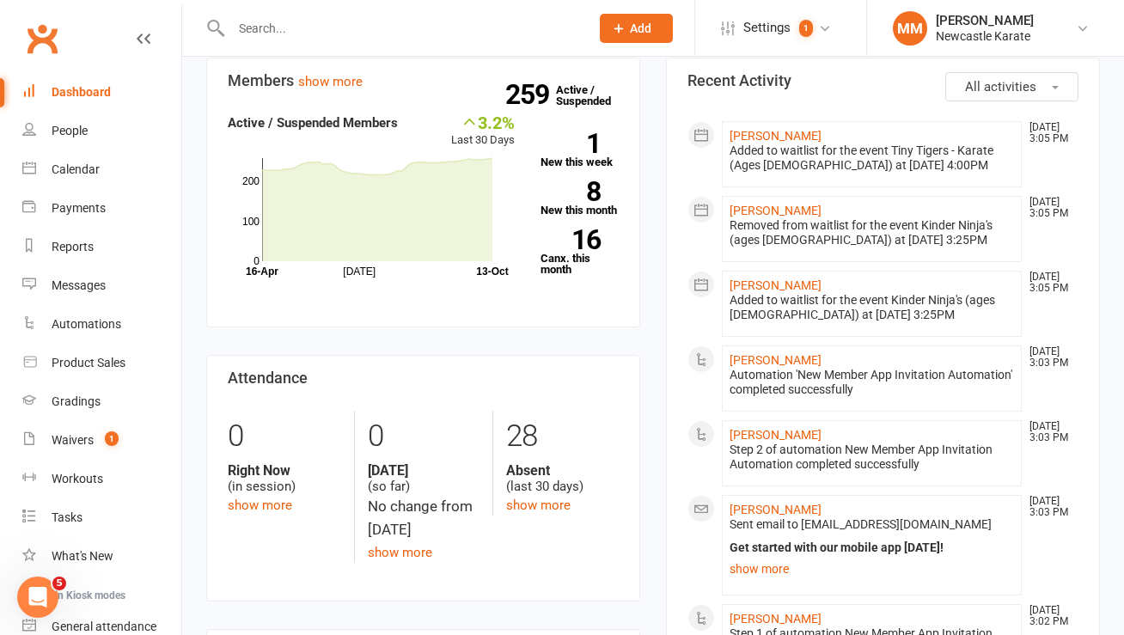
scroll to position [0, 0]
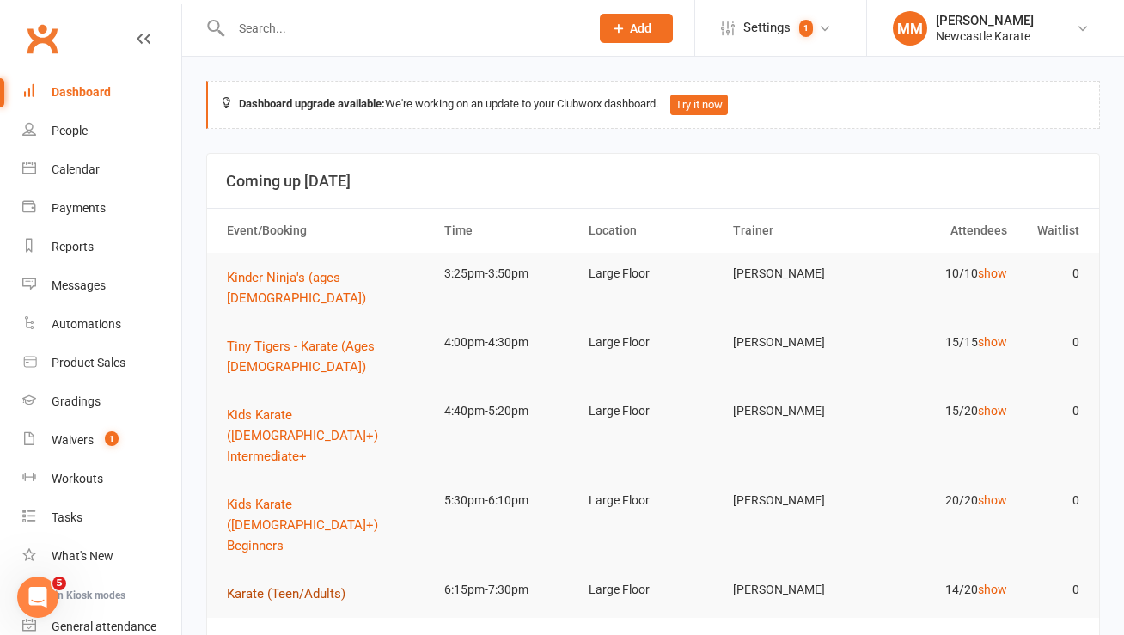
click at [317, 586] on span "Karate (Teen/Adults)" at bounding box center [286, 593] width 119 height 15
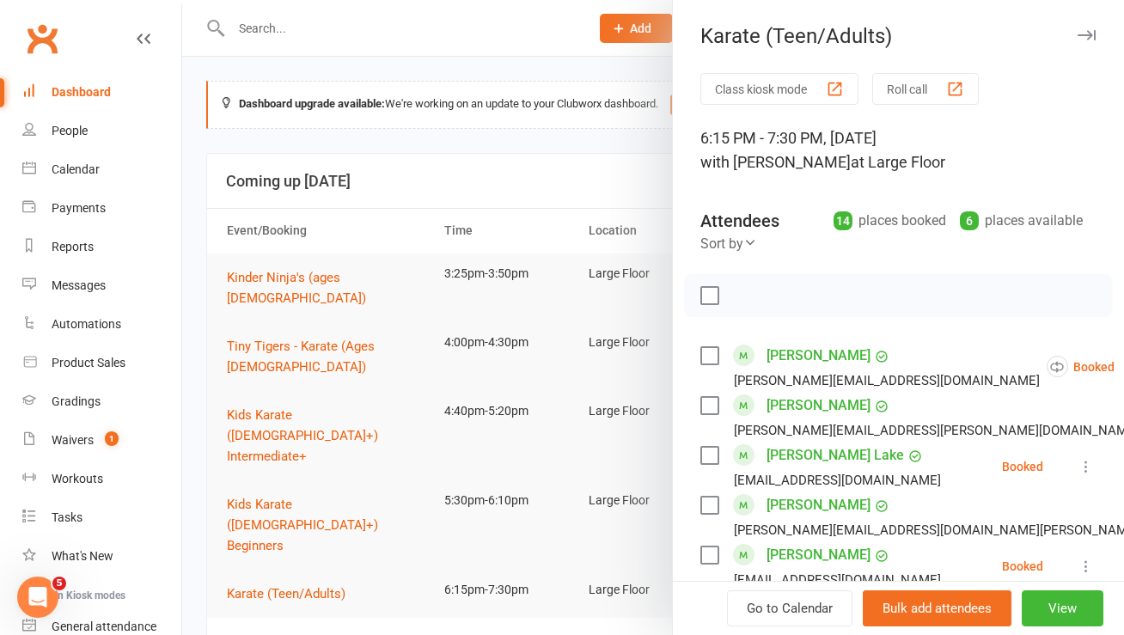
click at [446, 151] on div at bounding box center [653, 317] width 942 height 635
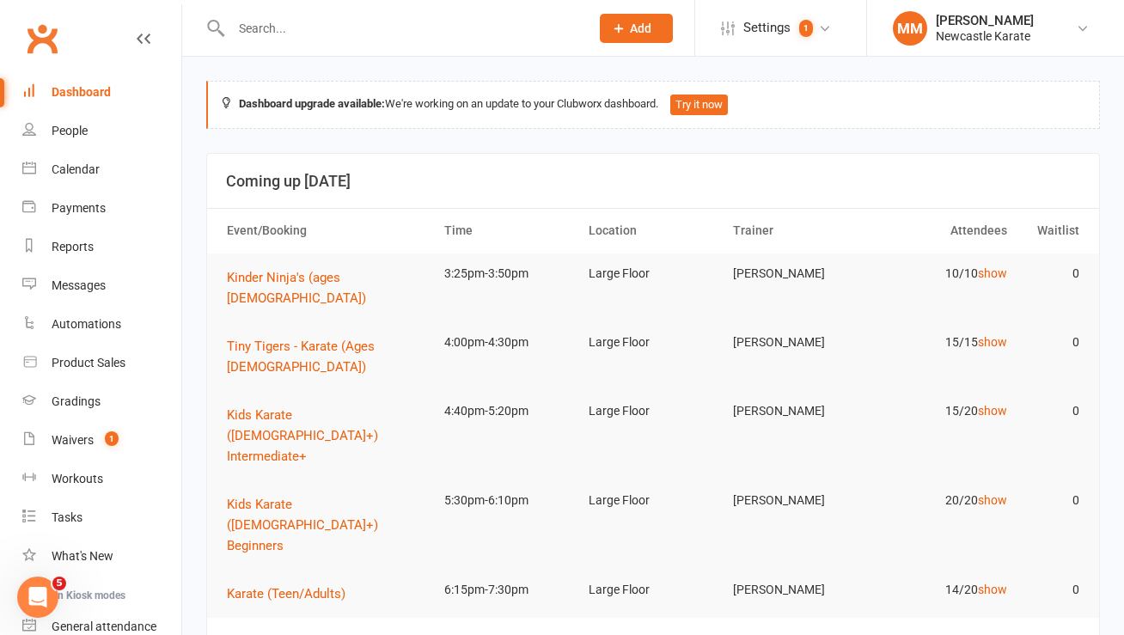
click at [48, 40] on link "Clubworx" at bounding box center [42, 38] width 43 height 43
click at [306, 276] on span "Kinder Ninja's (ages [DEMOGRAPHIC_DATA])" at bounding box center [296, 288] width 139 height 36
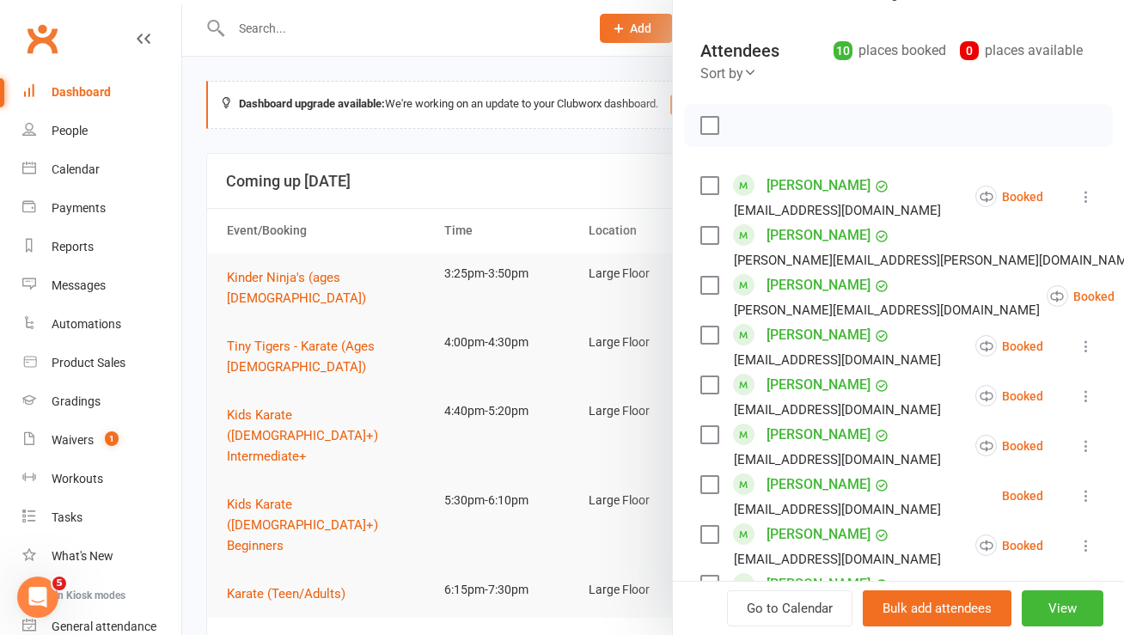
scroll to position [363, 0]
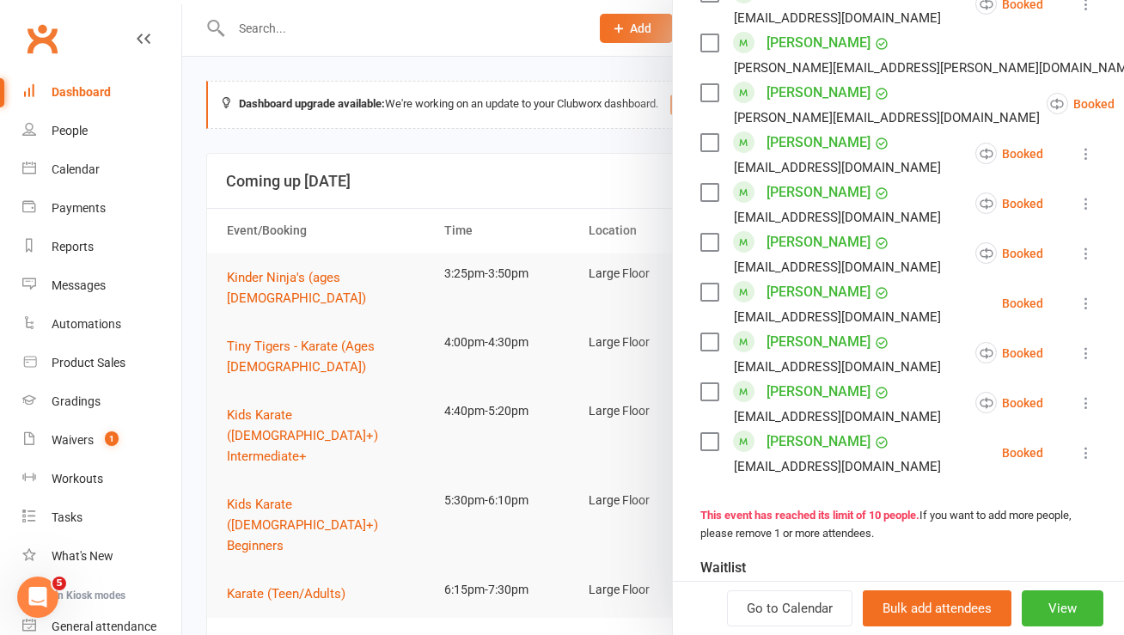
click at [807, 296] on link "Arthur McCarthy-Stanhope" at bounding box center [819, 293] width 104 height 28
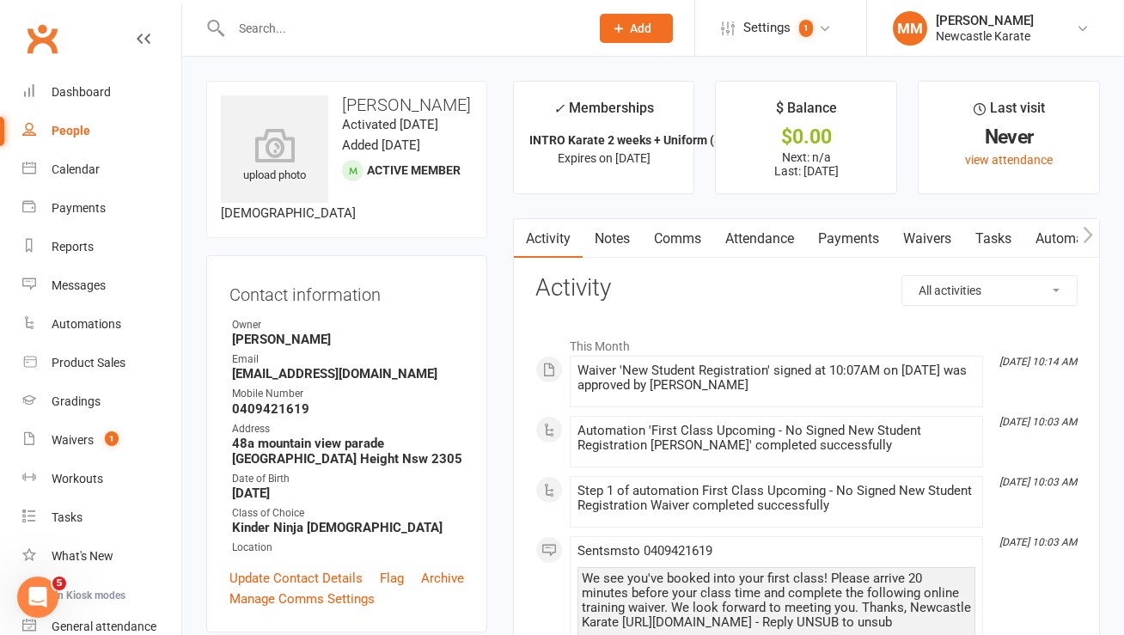
click at [621, 241] on link "Notes" at bounding box center [612, 239] width 59 height 40
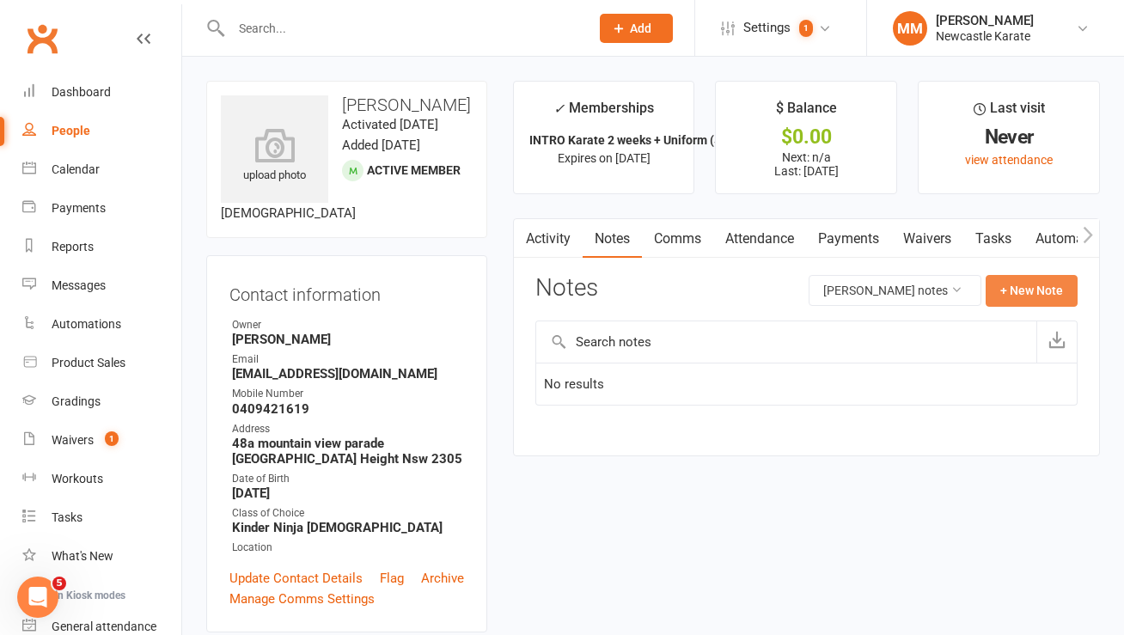
click at [1020, 286] on button "+ New Note" at bounding box center [1032, 290] width 92 height 31
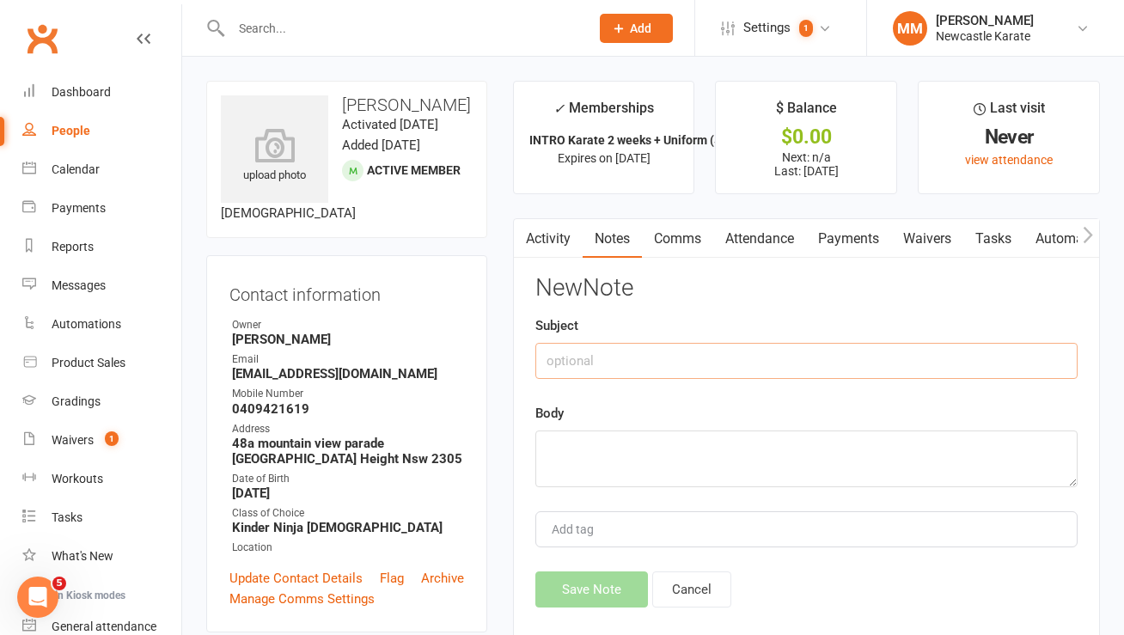
click at [587, 355] on input "text" at bounding box center [807, 361] width 542 height 36
type input "Taken uniform"
click at [578, 457] on textarea at bounding box center [807, 459] width 542 height 57
type textarea "."
click at [578, 589] on button "Save Note" at bounding box center [592, 590] width 113 height 36
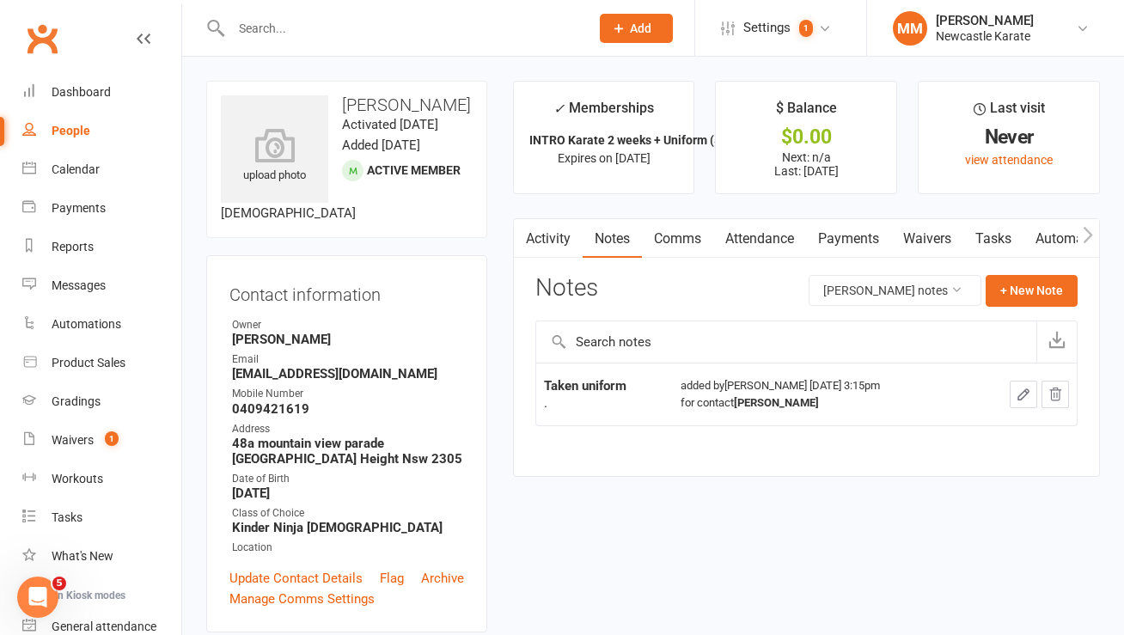
click at [28, 21] on link "Clubworx" at bounding box center [42, 38] width 43 height 43
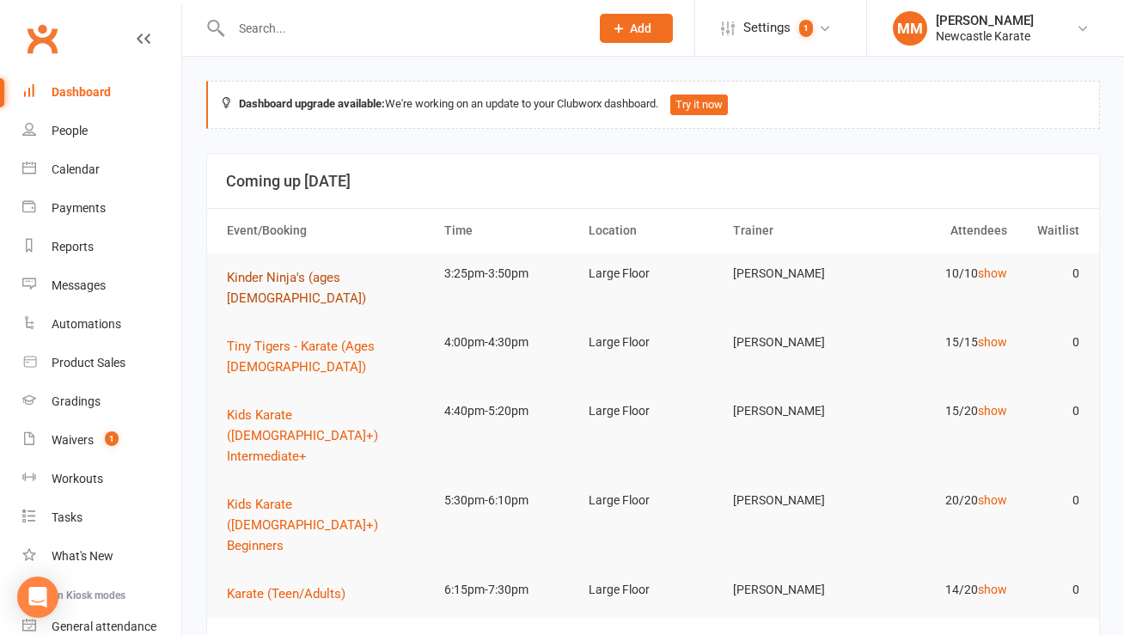
click at [302, 282] on span "Kinder Ninja's (ages [DEMOGRAPHIC_DATA])" at bounding box center [296, 288] width 139 height 36
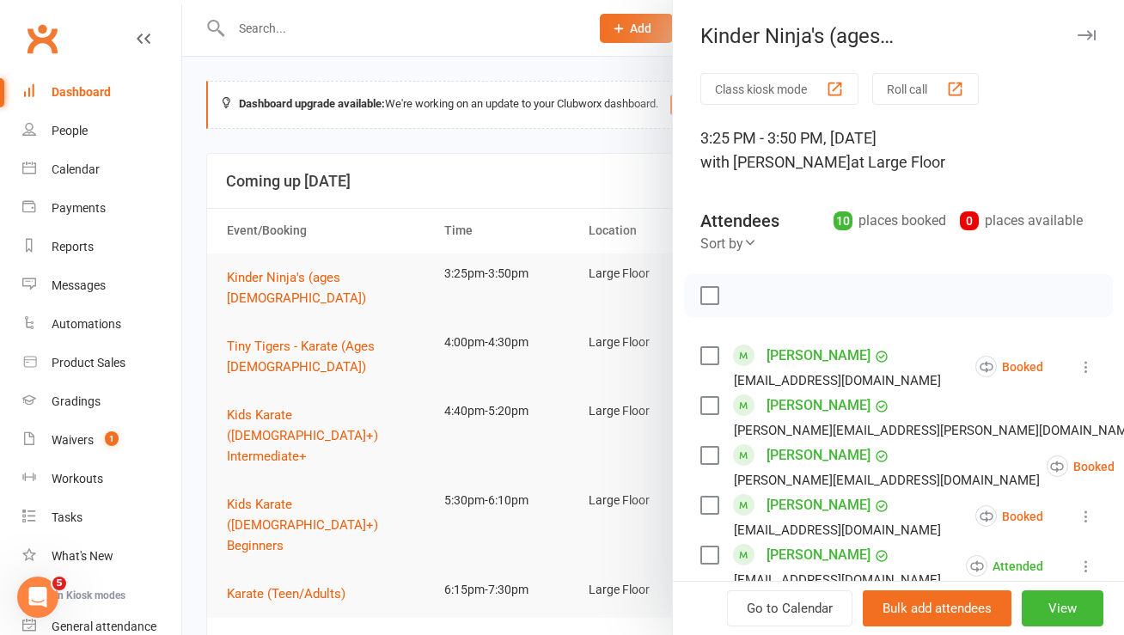
click at [317, 274] on div at bounding box center [653, 317] width 942 height 635
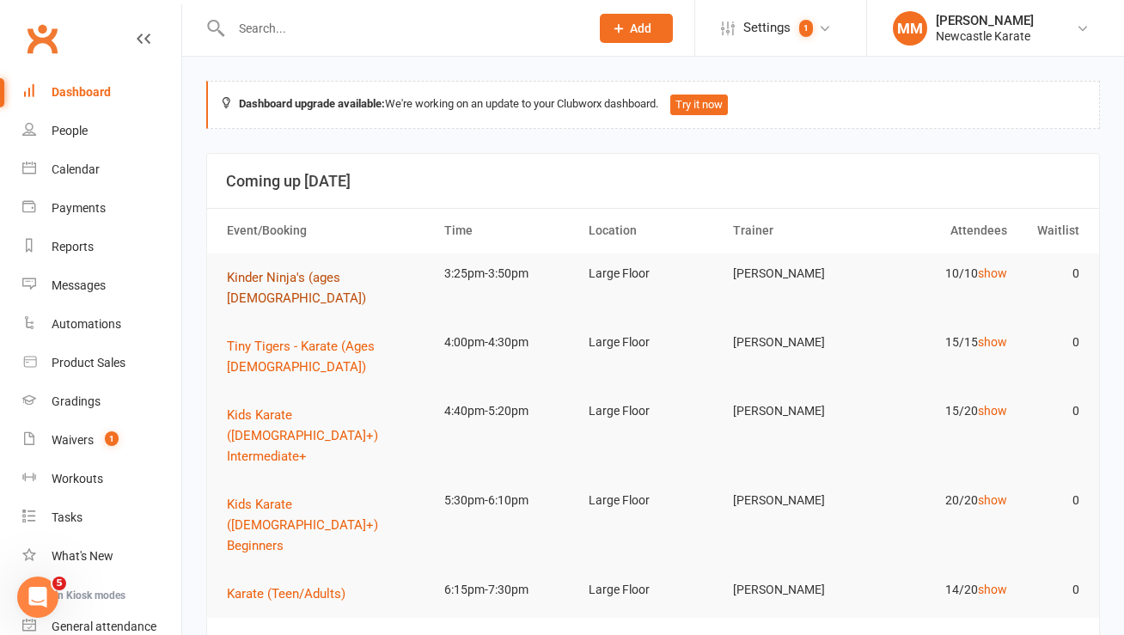
click at [313, 280] on span "Kinder Ninja's (ages 4-5)" at bounding box center [296, 288] width 139 height 36
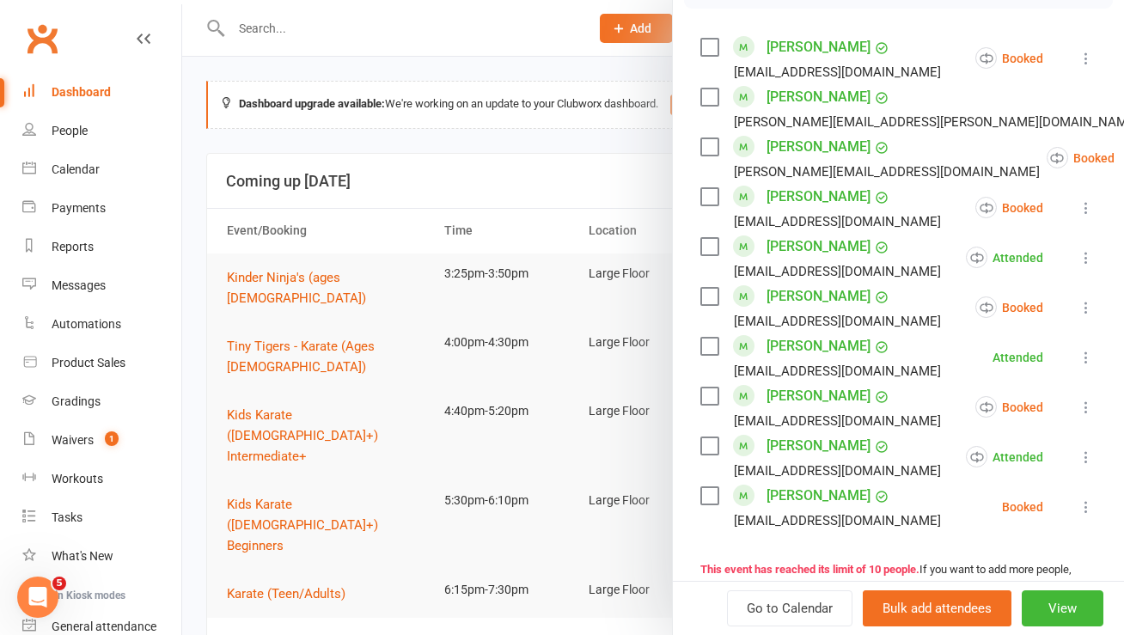
scroll to position [304, 0]
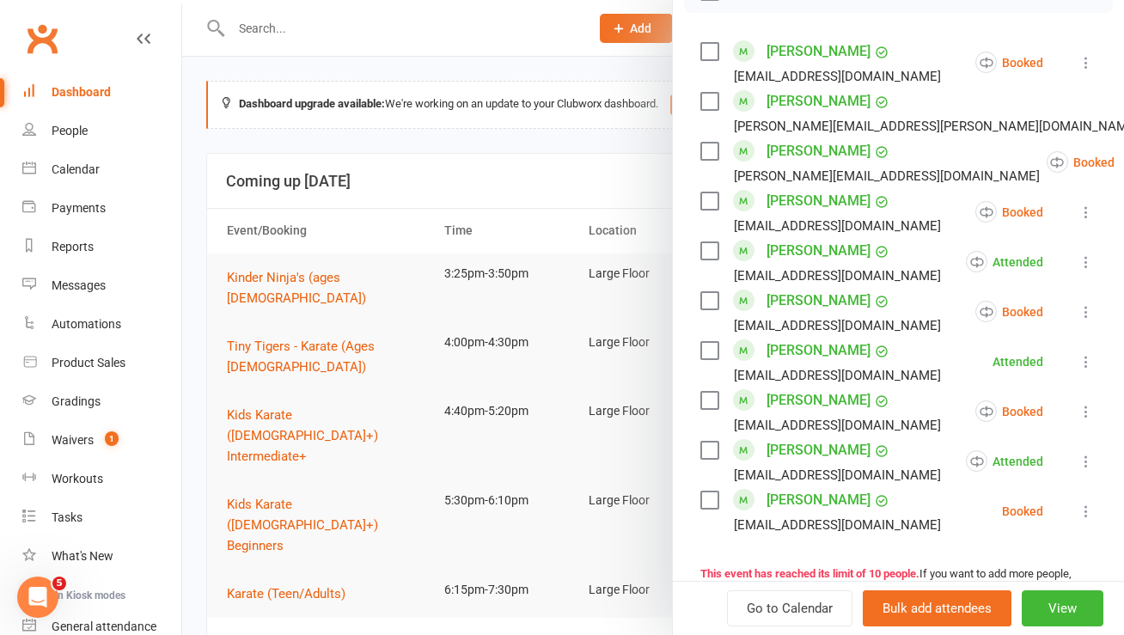
click at [389, 209] on div at bounding box center [653, 317] width 942 height 635
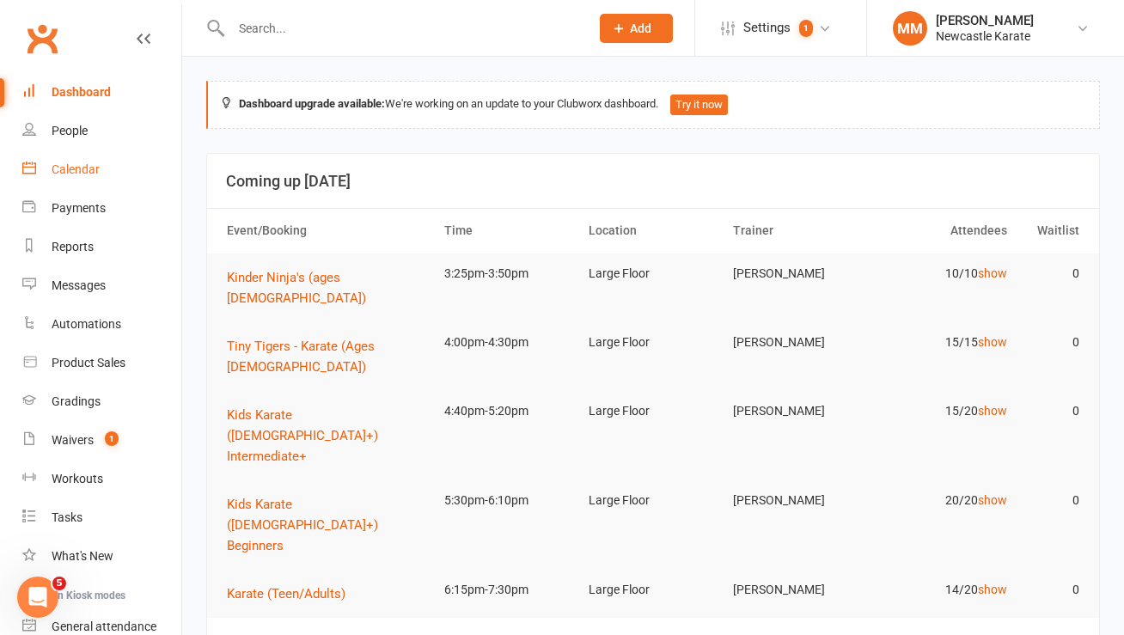
click at [77, 167] on div "Calendar" at bounding box center [76, 169] width 48 height 14
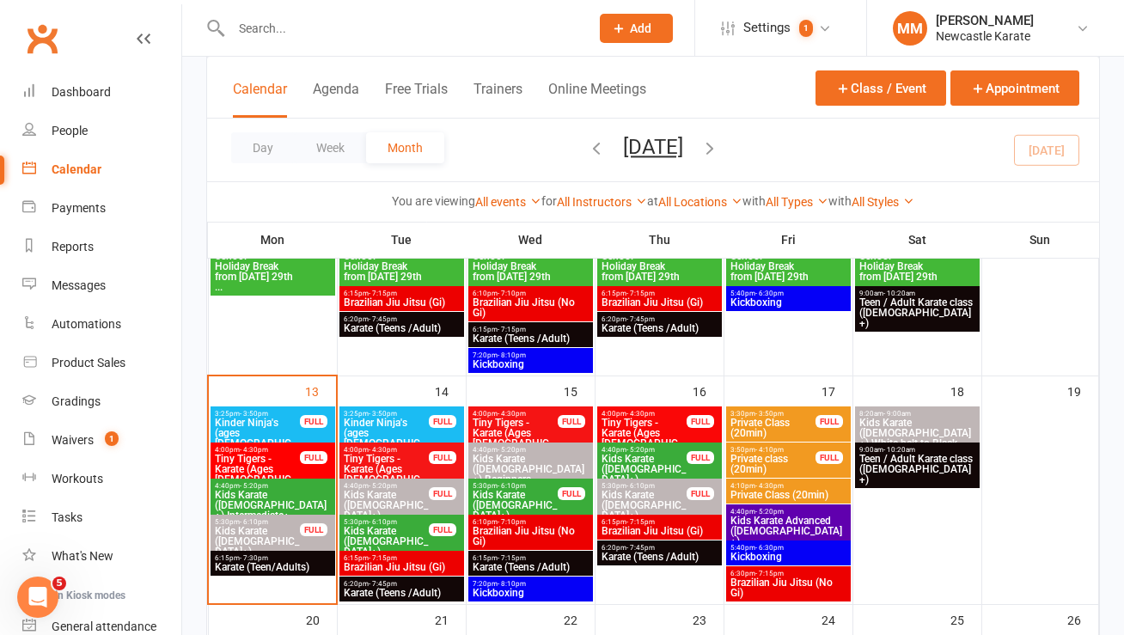
scroll to position [450, 0]
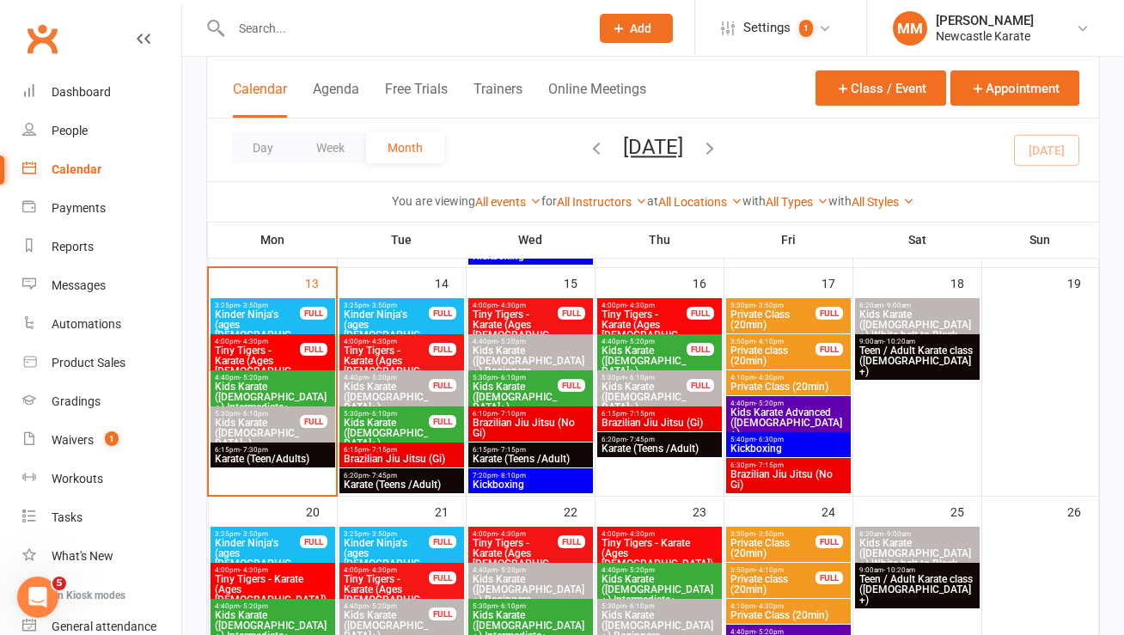
click at [367, 346] on span "Tiny Tigers - Karate (Ages 5-7)" at bounding box center [386, 366] width 87 height 41
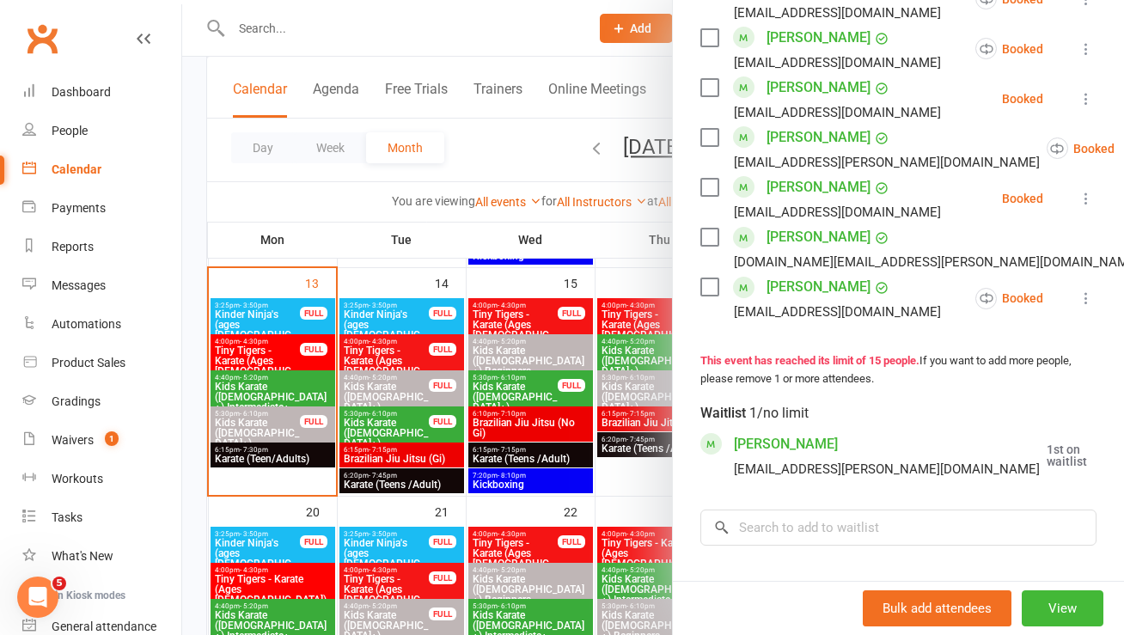
scroll to position [999, 0]
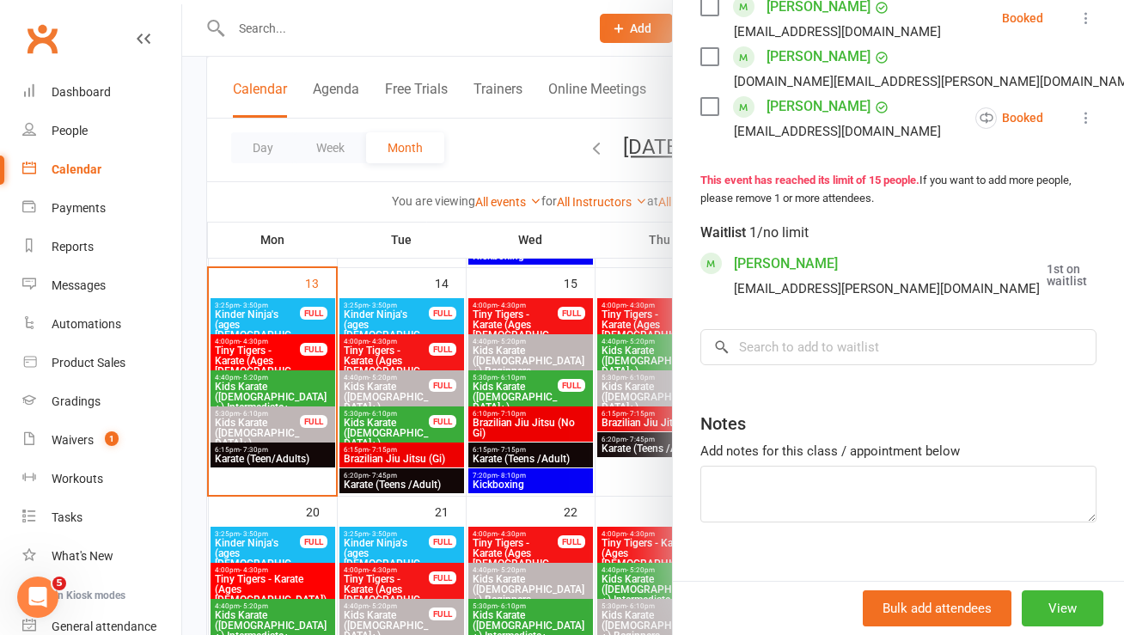
click at [374, 233] on div at bounding box center [653, 317] width 942 height 635
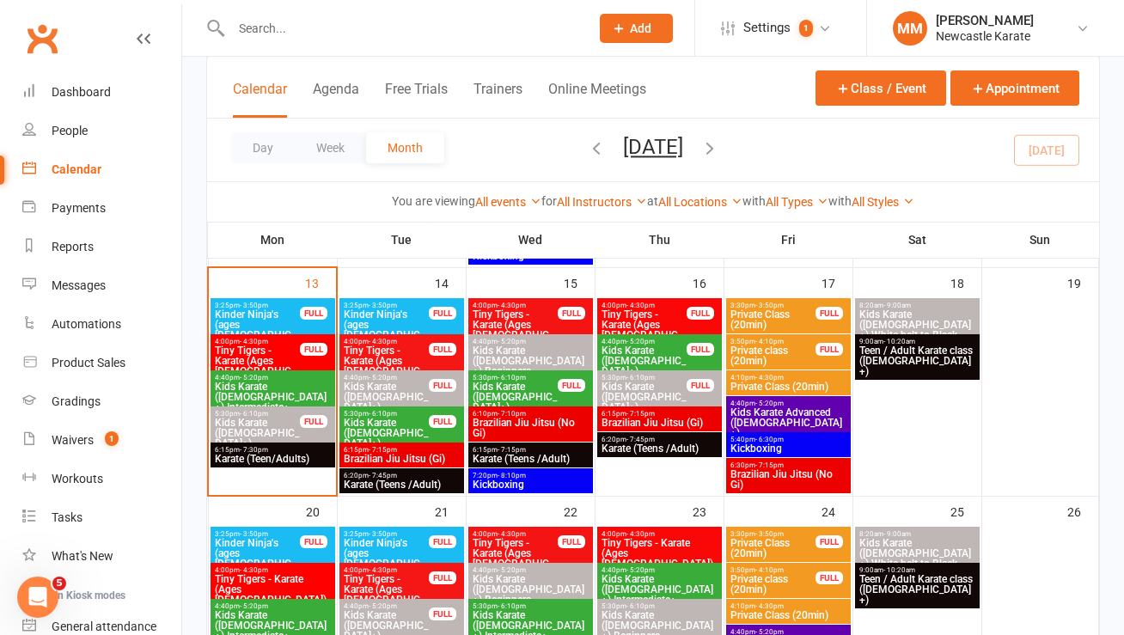
click at [529, 319] on span "Tiny Tigers - Karate (Ages 5-7)" at bounding box center [515, 329] width 87 height 41
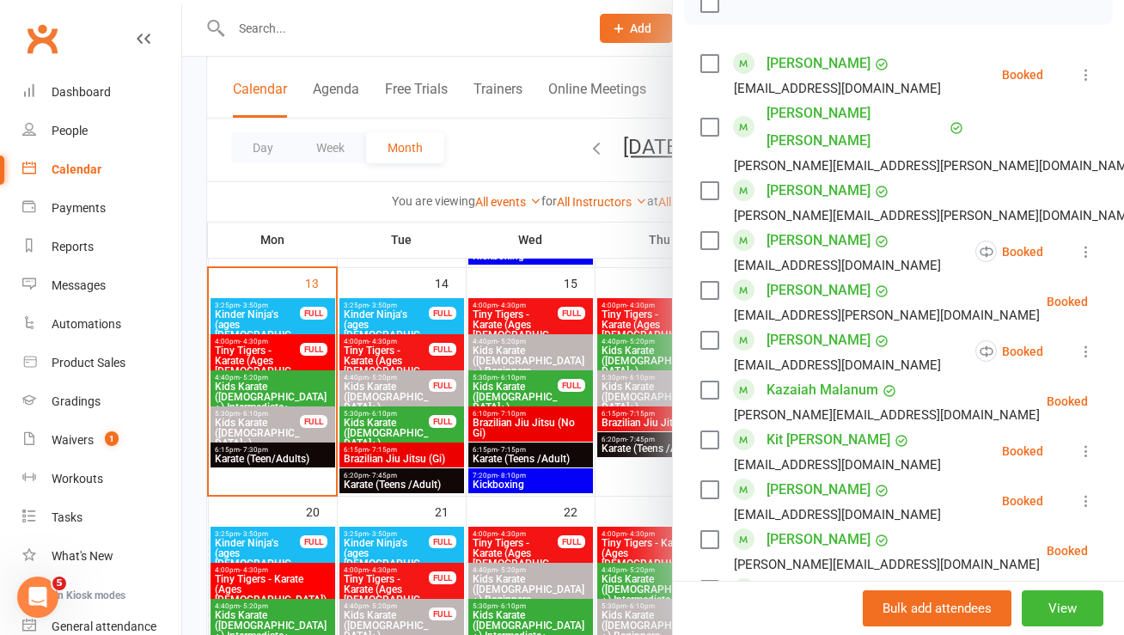
scroll to position [19, 0]
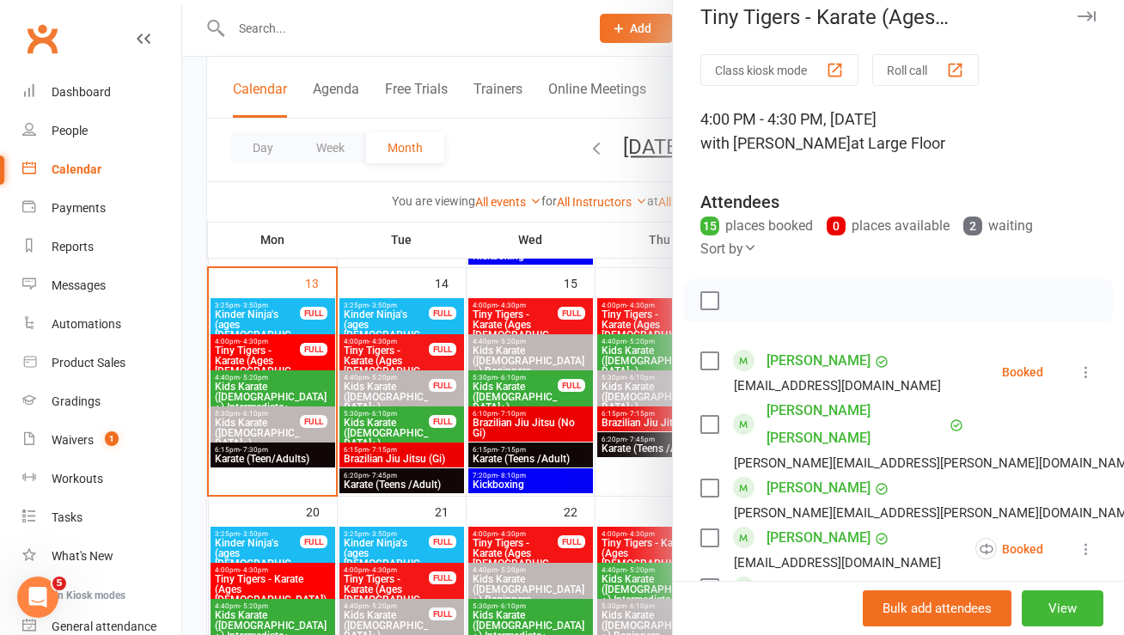
drag, startPoint x: 500, startPoint y: 153, endPoint x: 523, endPoint y: 179, distance: 34.1
click at [500, 153] on div at bounding box center [653, 317] width 942 height 635
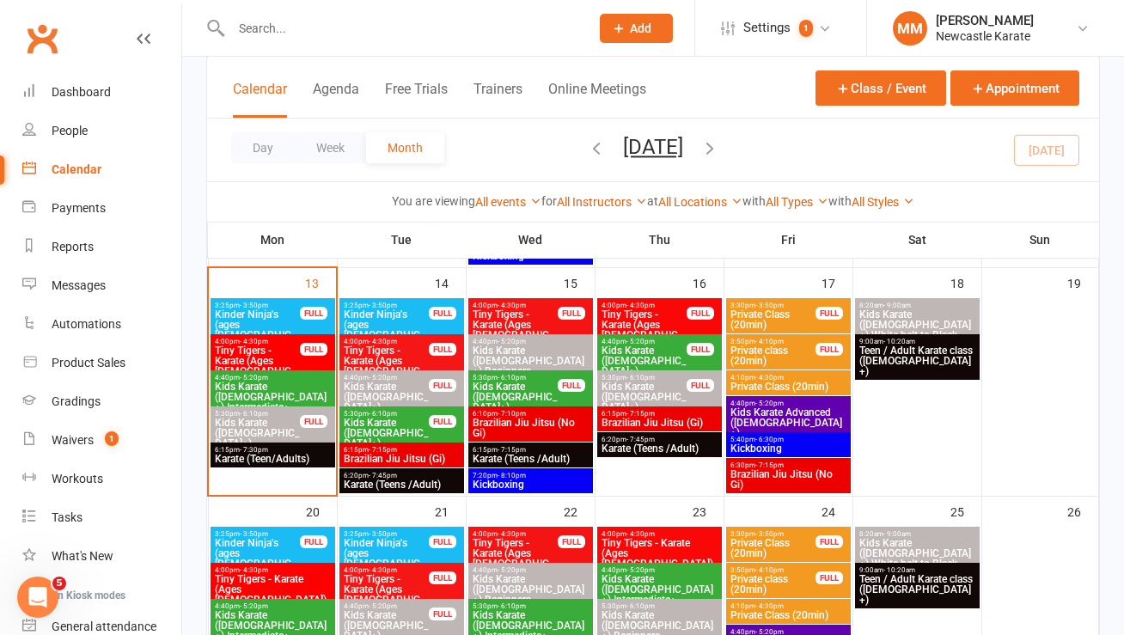
click at [652, 303] on span "- 4:30pm" at bounding box center [641, 306] width 28 height 8
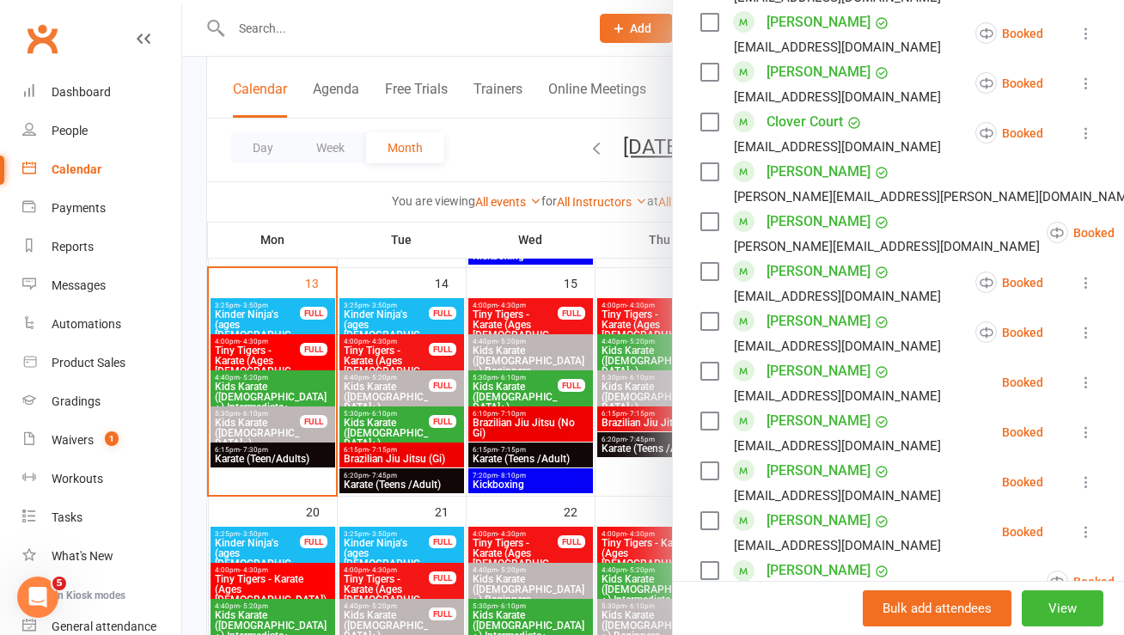
scroll to position [708, 0]
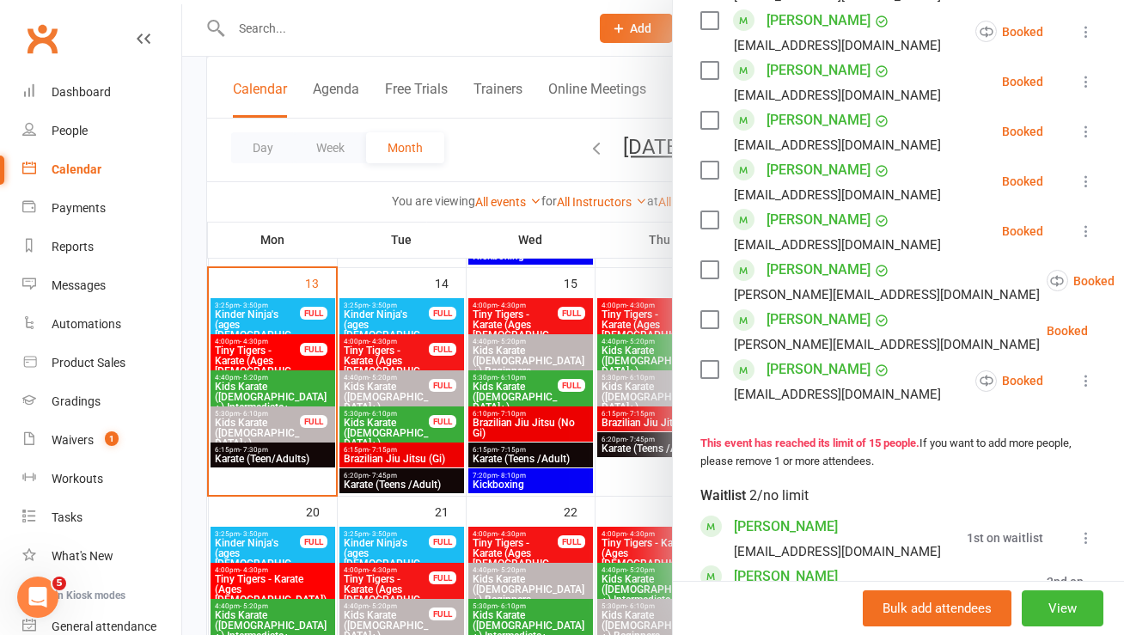
click at [497, 153] on div at bounding box center [653, 317] width 942 height 635
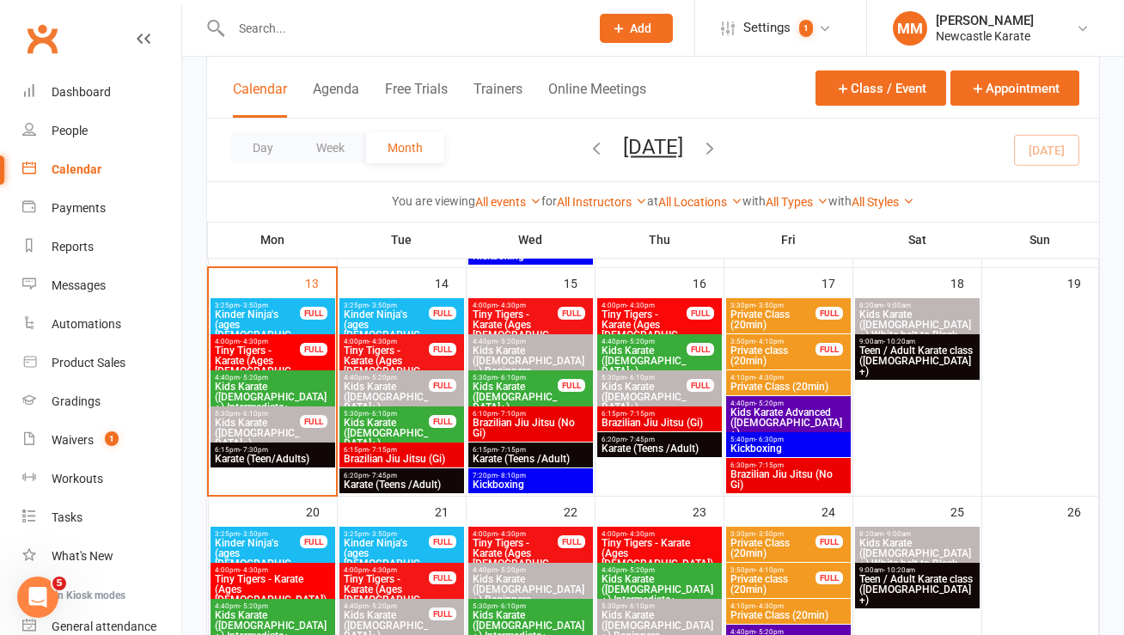
click at [542, 315] on span "Tiny Tigers - Karate (Ages 5-7)" at bounding box center [515, 329] width 87 height 41
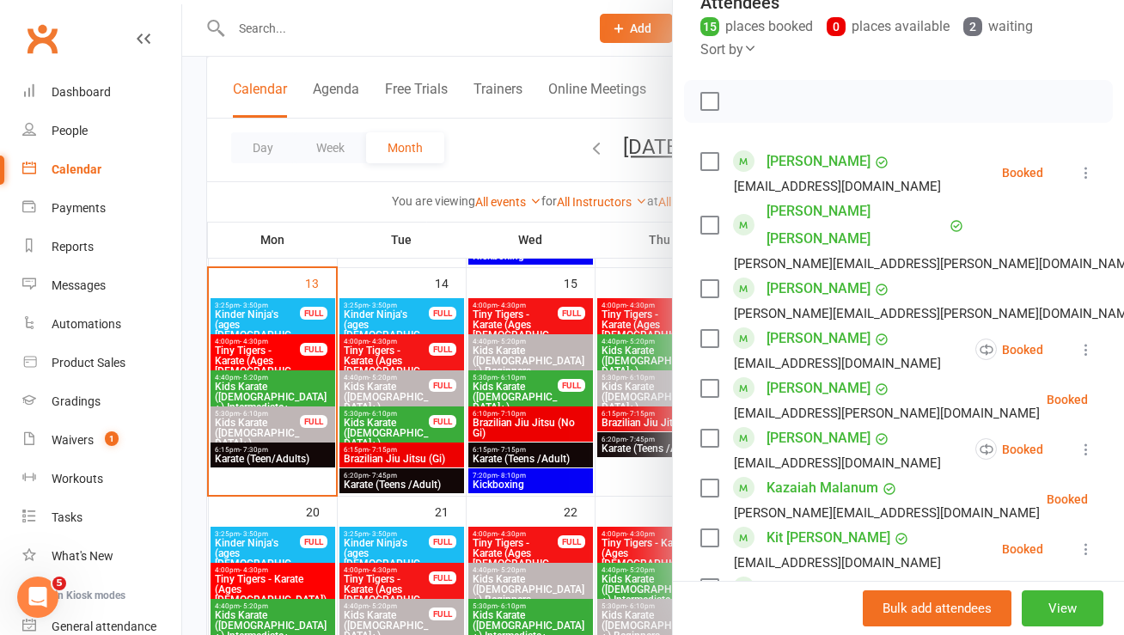
scroll to position [81, 0]
